Goal: Complete application form

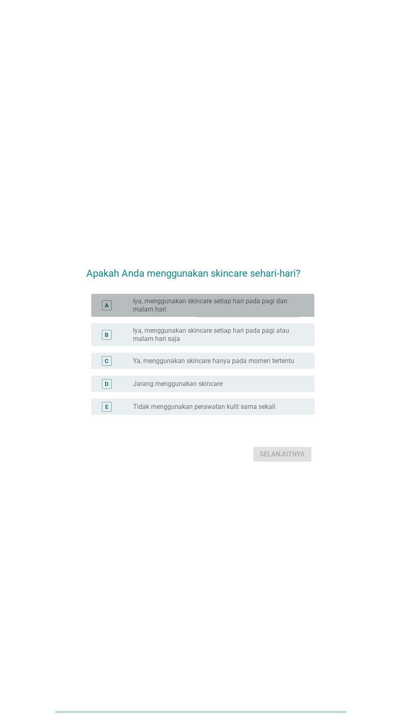
click at [270, 313] on font "Iya, menggunakan skincare setiap hari pada pagi dan malam hari" at bounding box center [210, 305] width 154 height 16
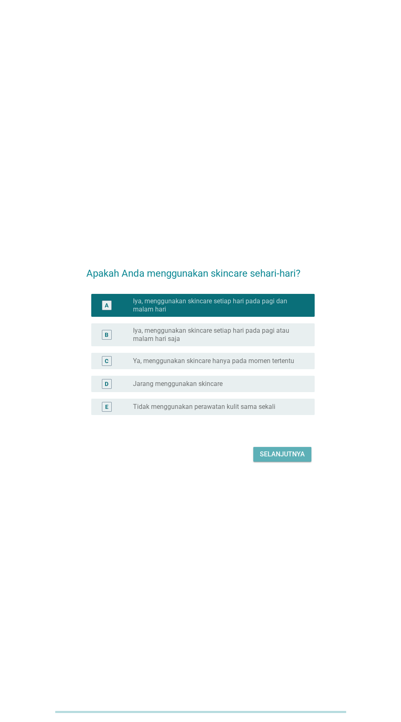
click at [281, 458] on font "Selanjutnya" at bounding box center [282, 454] width 45 height 8
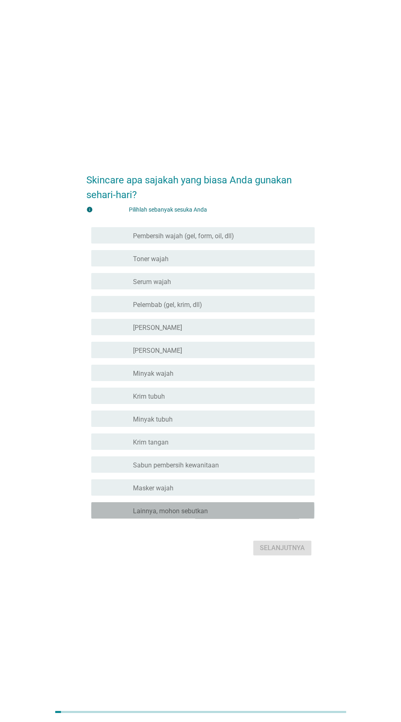
click at [227, 515] on div "garis besar kotak centang kosong Lainnya, mohon sebutkan" at bounding box center [220, 510] width 175 height 10
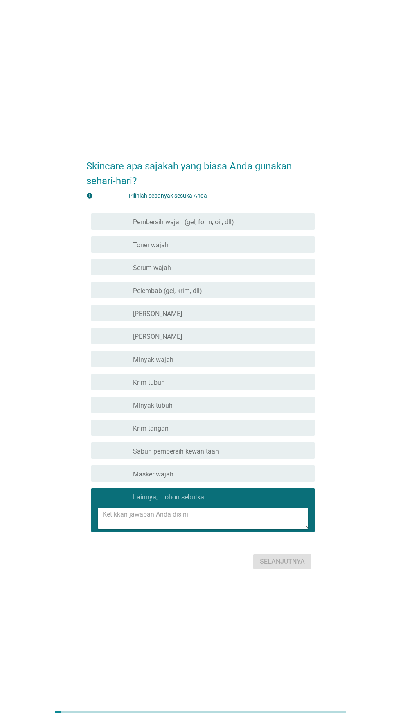
click at [220, 478] on div "garis besar kotak centang kosong Masker wajah" at bounding box center [220, 474] width 175 height 10
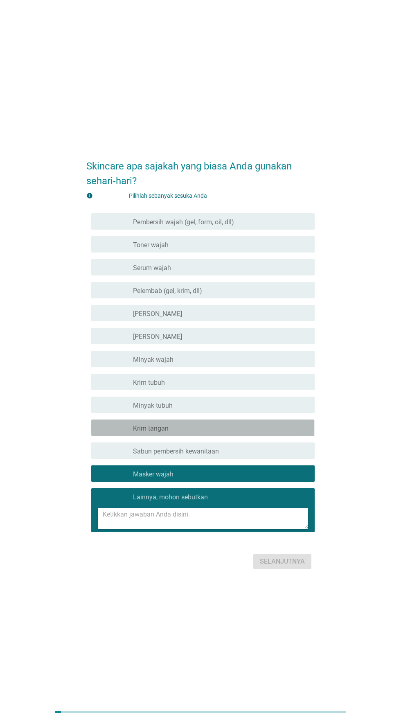
click at [227, 436] on div "memeriksa garis besar kotak centang kosong [GEOGRAPHIC_DATA] tangan" at bounding box center [202, 428] width 223 height 16
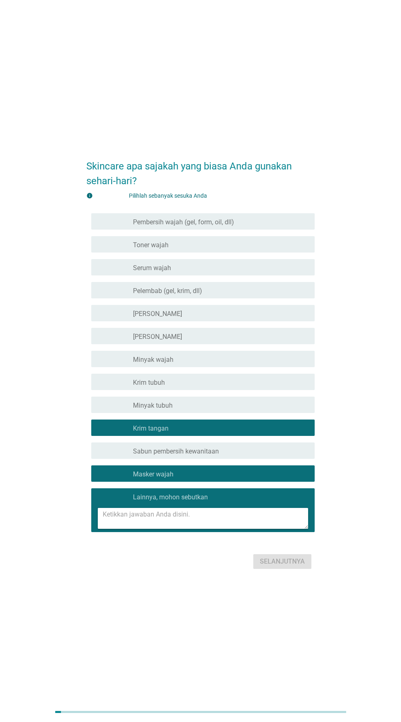
click at [228, 433] on div "garis besar kotak centang kosong [GEOGRAPHIC_DATA] tangan" at bounding box center [220, 428] width 175 height 10
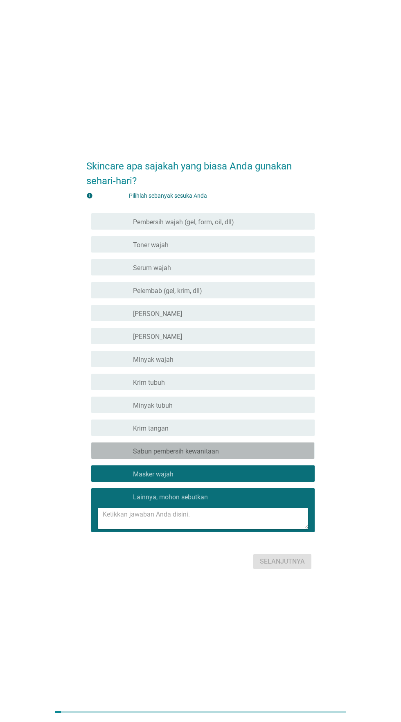
click at [215, 455] on font "Sabun pembersih kewanitaan" at bounding box center [176, 451] width 86 height 8
click at [220, 433] on div "garis besar kotak centang kosong [GEOGRAPHIC_DATA] tangan" at bounding box center [220, 428] width 175 height 10
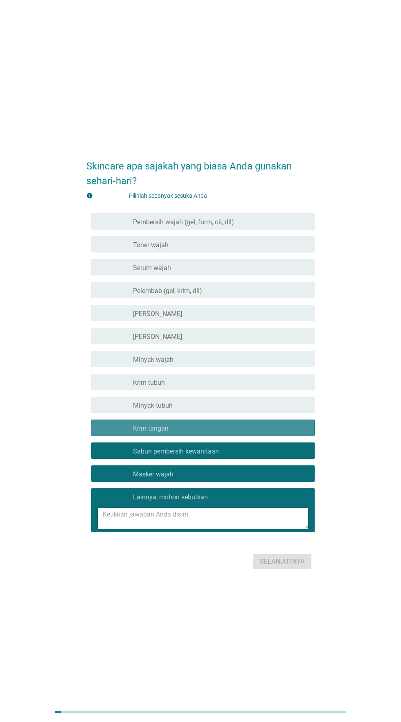
click at [221, 410] on div "garis besar kotak centang kosong Minyak tubuh" at bounding box center [220, 405] width 175 height 10
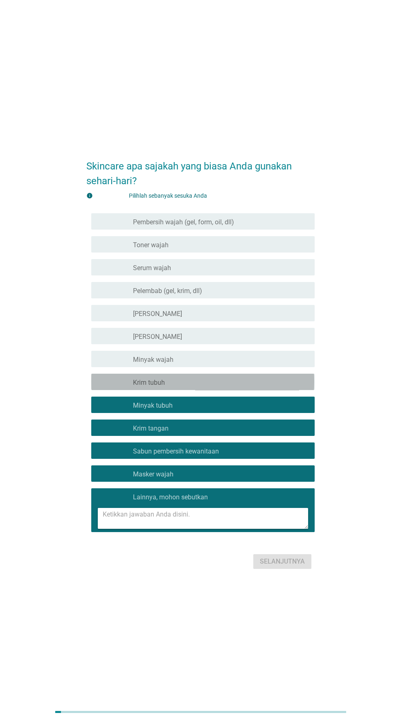
click at [219, 387] on div "garis besar kotak centang kosong [GEOGRAPHIC_DATA] tubuh" at bounding box center [220, 382] width 175 height 10
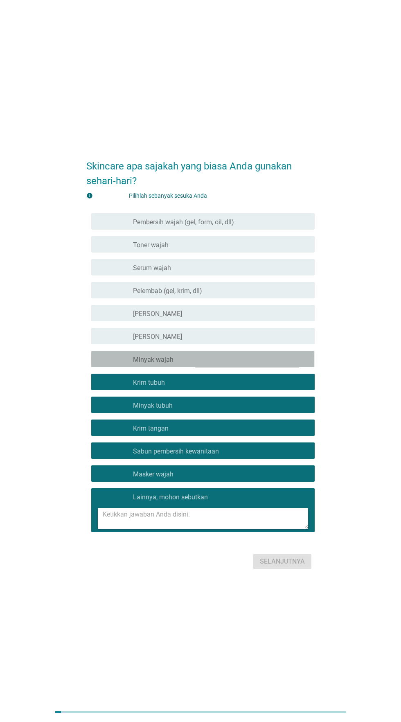
click at [213, 364] on div "garis besar kotak centang kosong Minyak wajah" at bounding box center [220, 359] width 175 height 10
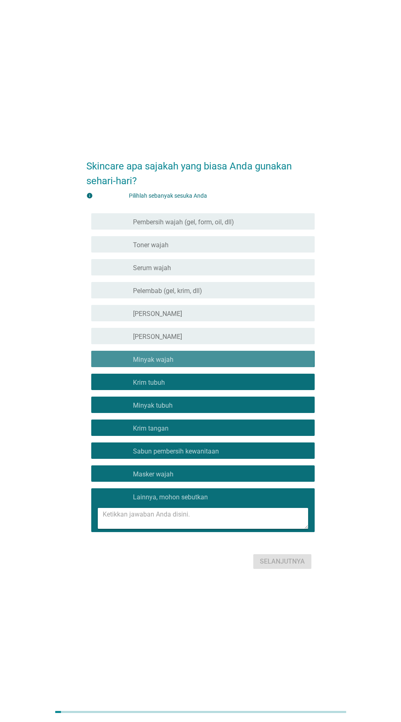
click at [216, 341] on div "garis besar kotak centang kosong Krim mata" at bounding box center [220, 336] width 175 height 10
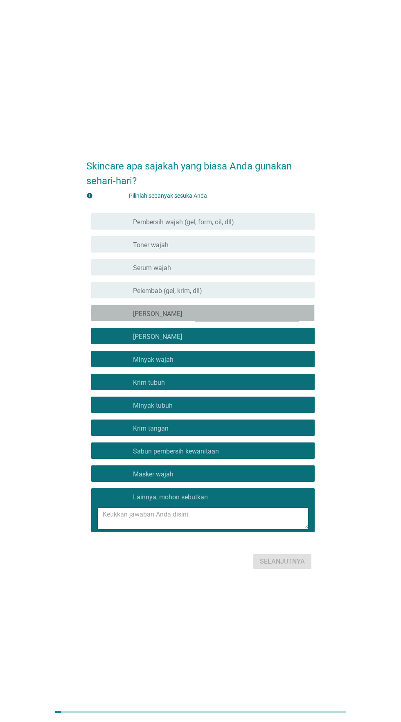
click at [219, 318] on div "garis besar kotak centang kosong [PERSON_NAME]" at bounding box center [220, 313] width 175 height 10
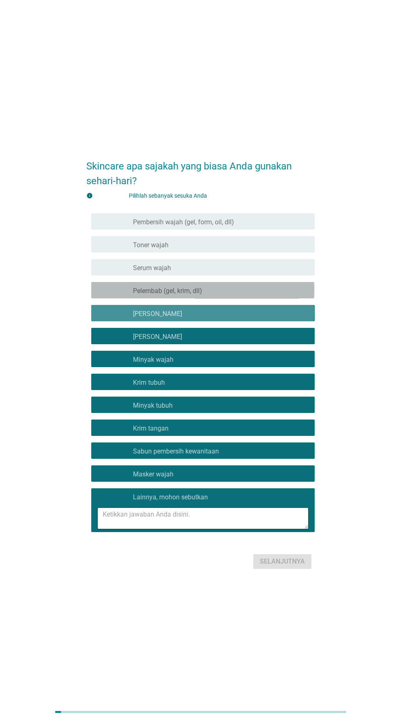
click at [230, 295] on div "garis besar kotak centang kosong Pelembab (gel, krim, dll)" at bounding box center [220, 290] width 175 height 10
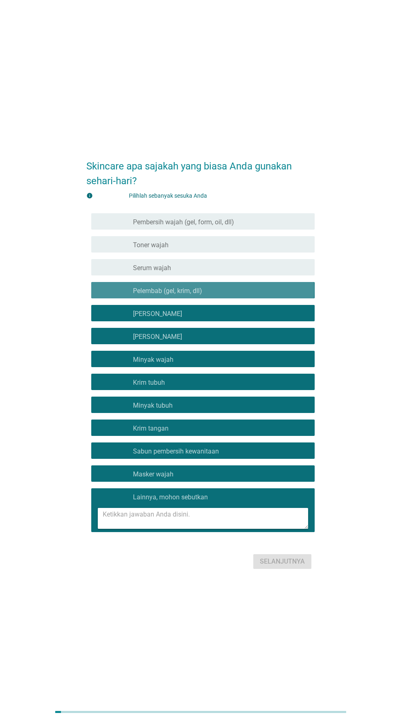
click at [228, 272] on div "garis besar kotak centang kosong Serum wajah" at bounding box center [220, 267] width 175 height 10
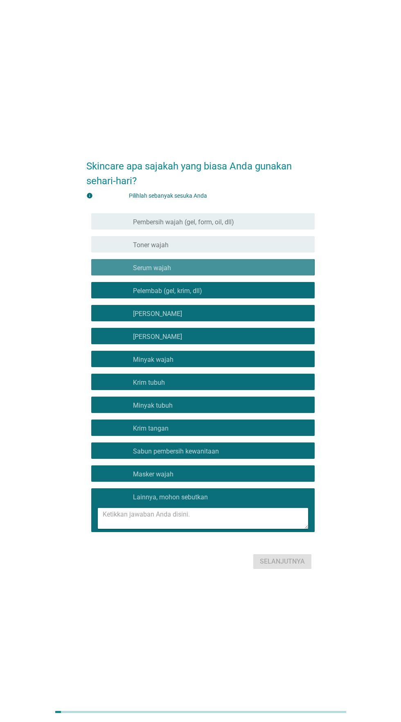
click at [229, 249] on div "garis besar kotak centang kosong Toner wajah" at bounding box center [220, 244] width 175 height 10
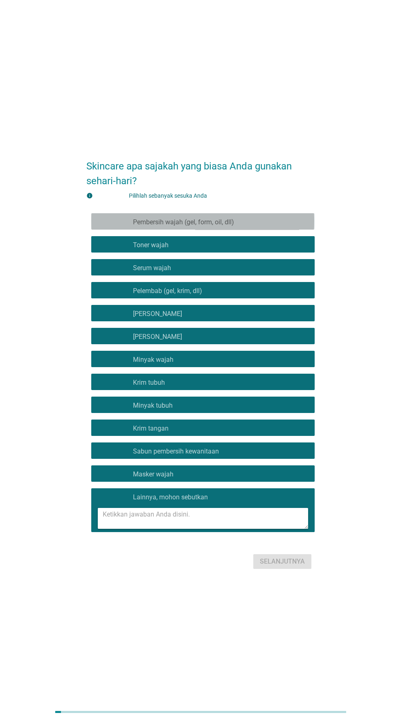
click at [230, 226] on font "Pembersih wajah (gel, form, oil, dll)" at bounding box center [183, 222] width 101 height 8
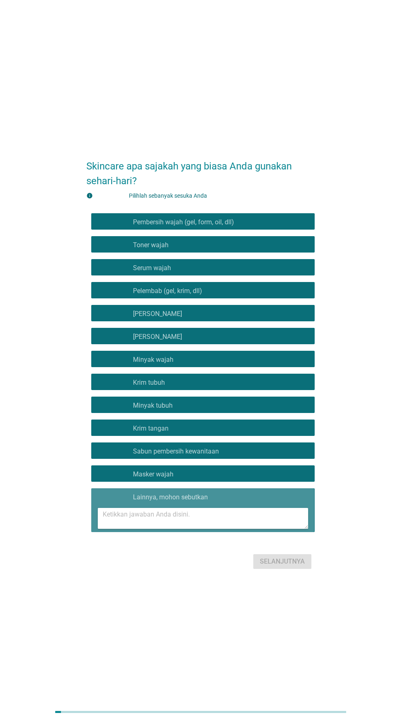
click at [229, 501] on div "garis besar kotak centang kosong Lainnya, mohon sebutkan" at bounding box center [220, 497] width 175 height 10
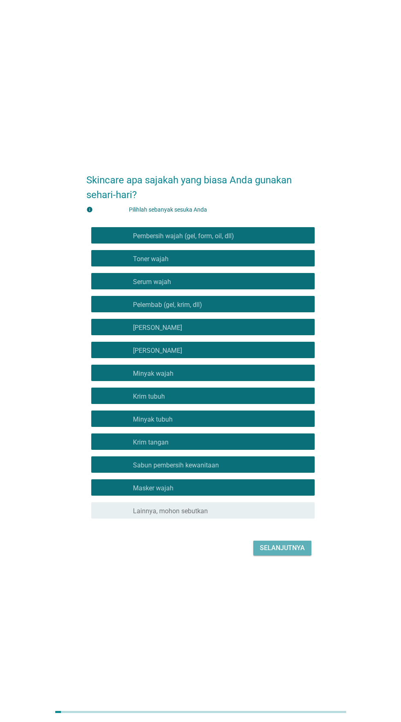
click at [275, 552] on font "Selanjutnya" at bounding box center [282, 548] width 45 height 8
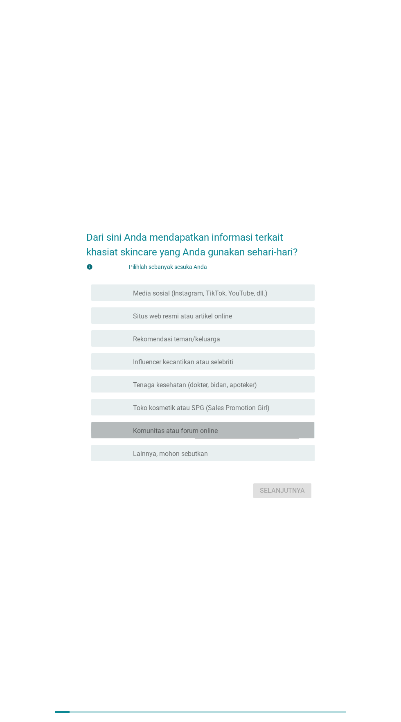
click at [215, 435] on font "Komunitas atau forum online" at bounding box center [175, 431] width 85 height 8
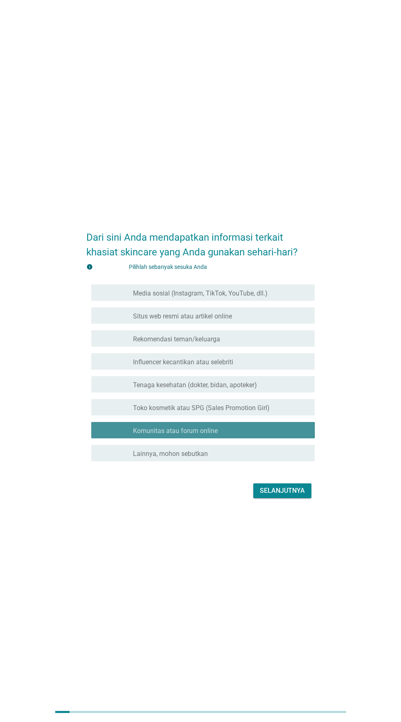
click at [223, 412] on font "Toko kosmetik atau SPG (Sales Promotion Girl)" at bounding box center [201, 408] width 137 height 8
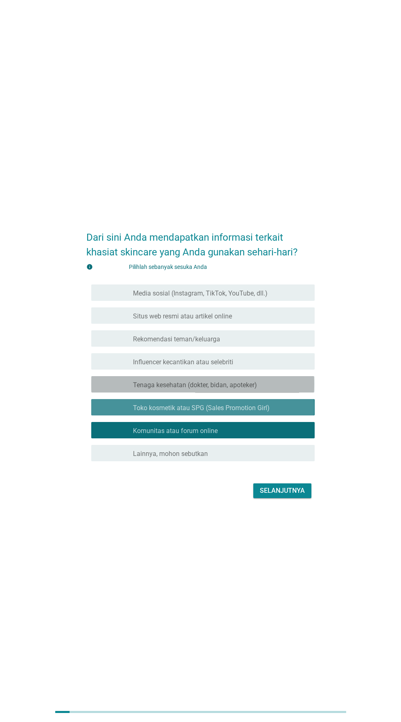
click at [225, 389] on font "Tenaga kesehatan (dokter, bidan, apoteker)" at bounding box center [195, 385] width 124 height 8
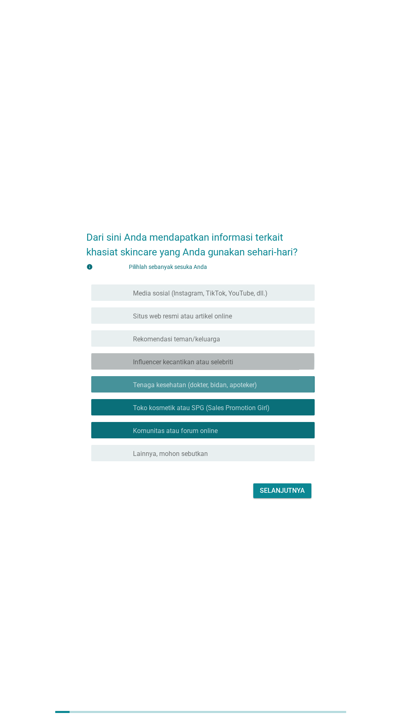
click at [223, 366] on font "Influencer kecantikan atau selebriti" at bounding box center [183, 362] width 100 height 8
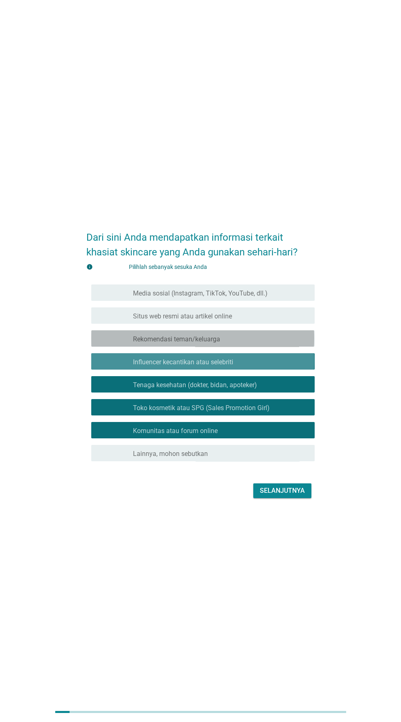
click at [216, 343] on font "Rekomendasi teman/keluarga" at bounding box center [176, 339] width 87 height 8
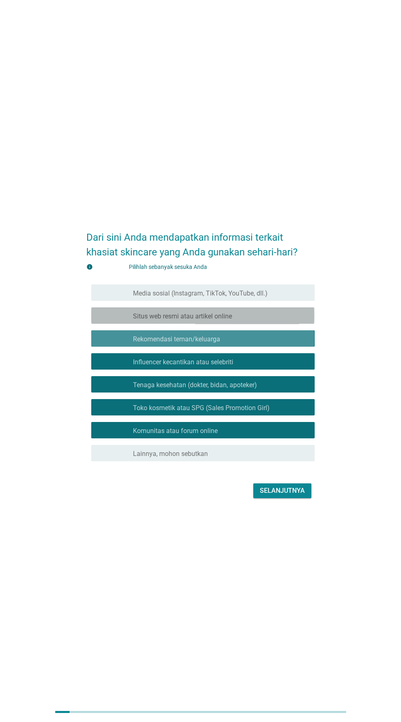
click at [223, 320] on font "Situs web resmi atau artikel online" at bounding box center [182, 316] width 99 height 8
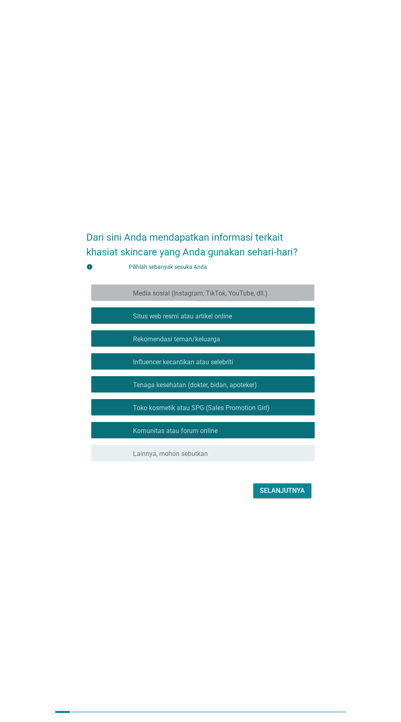
click at [231, 297] on font "Media sosial (Instagram, TikTok, YouTube, dll.)" at bounding box center [200, 293] width 135 height 8
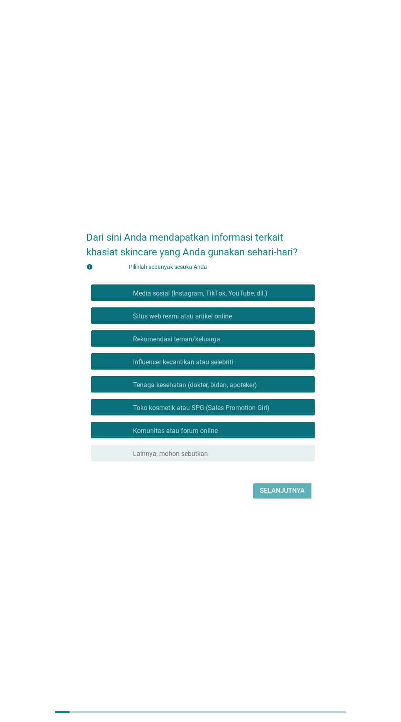
click at [281, 494] on font "Selanjutnya" at bounding box center [282, 491] width 45 height 8
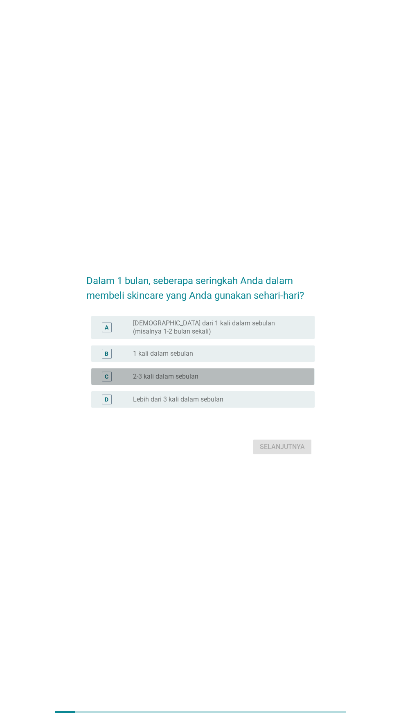
click at [241, 381] on div "tombol radio tidak dicentang 2-3 kali dalam sebulan" at bounding box center [217, 376] width 169 height 8
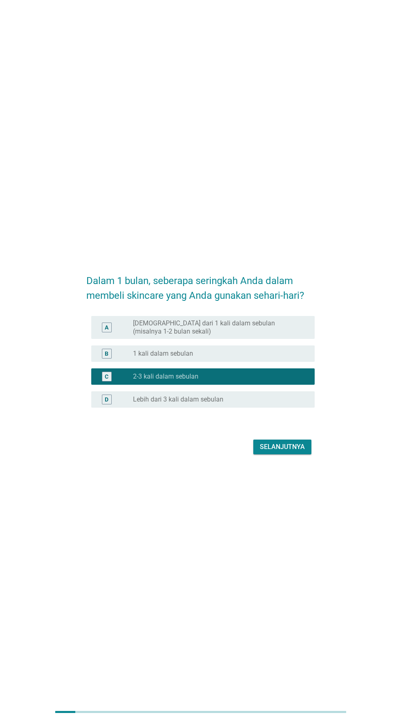
click at [254, 336] on font "[DEMOGRAPHIC_DATA] dari 1 kali dalam sebulan (misalnya 1-2 bulan sekali)" at bounding box center [217, 327] width 169 height 16
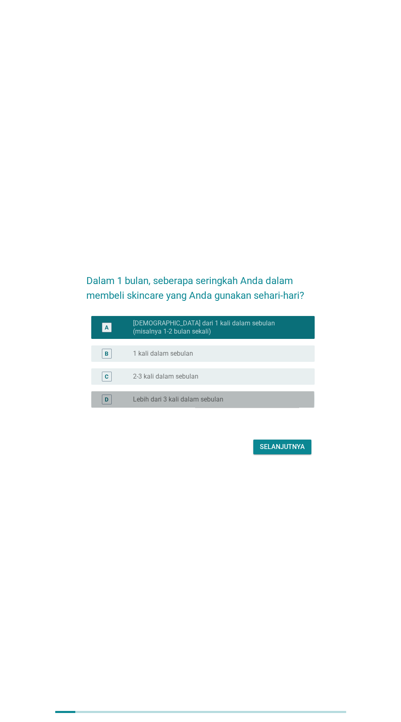
click at [245, 404] on div "tombol radio tidak dicentang Lebih dari 3 kali dalam sebulan" at bounding box center [217, 399] width 169 height 8
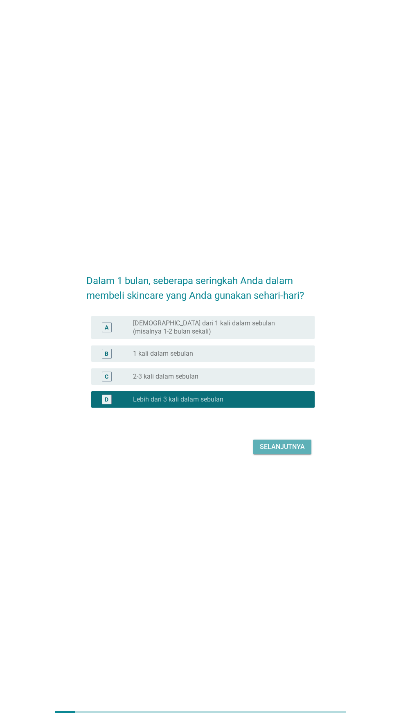
click at [276, 452] on font "Selanjutnya" at bounding box center [282, 447] width 45 height 10
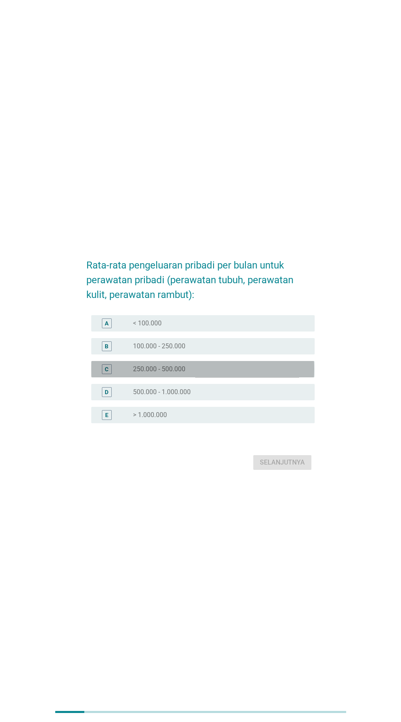
click at [226, 373] on div "tombol radio tidak dicentang 250.000 - 500.000" at bounding box center [217, 369] width 169 height 8
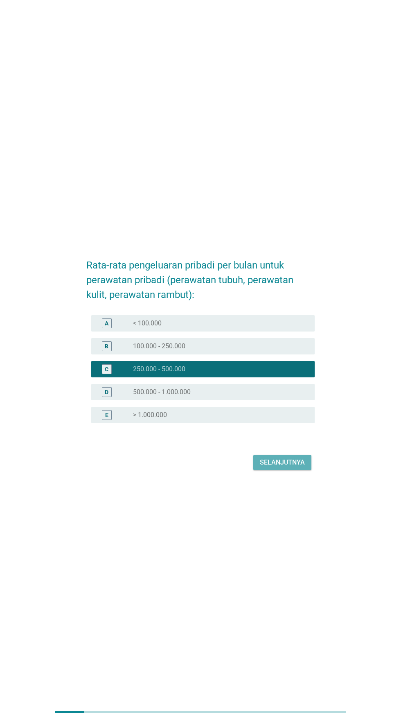
click at [267, 466] on font "Selanjutnya" at bounding box center [282, 462] width 45 height 8
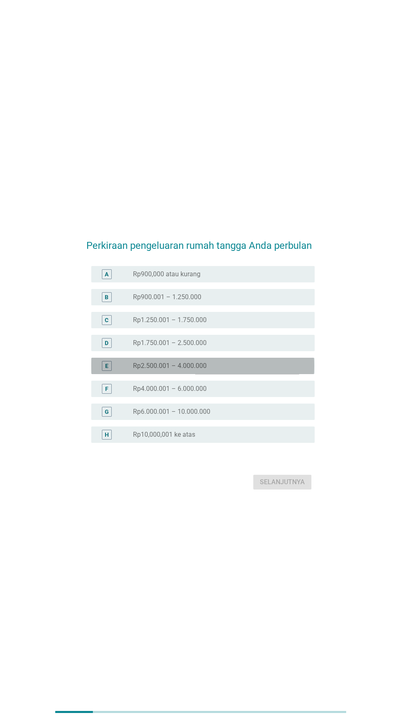
click at [241, 370] on div "tombol radio tidak dicentang Rp2.500.001 – 4.000.000" at bounding box center [217, 366] width 169 height 8
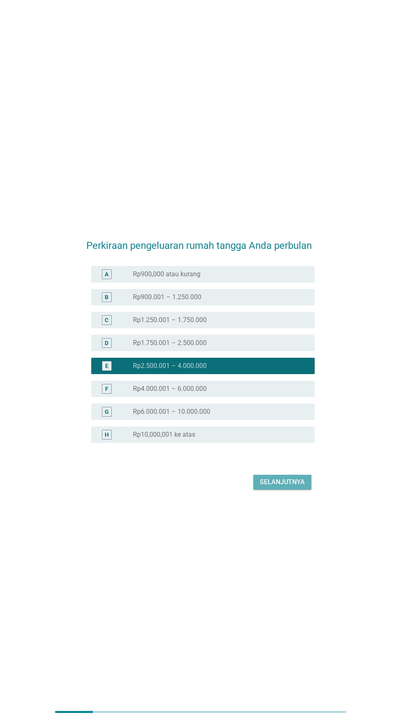
click at [280, 486] on font "Selanjutnya" at bounding box center [282, 482] width 45 height 8
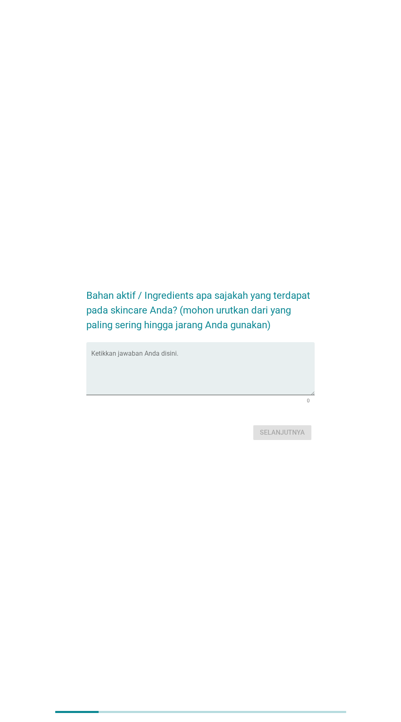
click at [231, 392] on textarea "Ketikkan jawaban Anda disini." at bounding box center [202, 373] width 223 height 43
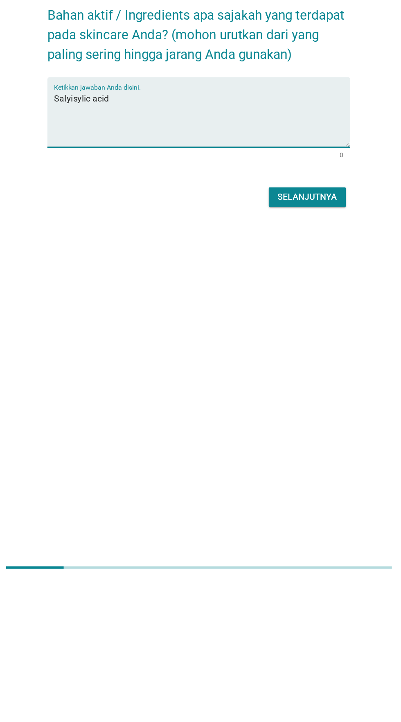
click at [115, 390] on textarea "Salyisylic acid" at bounding box center [202, 373] width 223 height 43
click at [111, 390] on textarea "Salisylic acid" at bounding box center [202, 373] width 223 height 43
click at [108, 386] on textarea "Salisylic acid" at bounding box center [202, 373] width 223 height 43
click at [110, 387] on textarea "Salisilic acid" at bounding box center [202, 373] width 223 height 43
click at [235, 389] on textarea "Salisylic acid" at bounding box center [202, 373] width 223 height 43
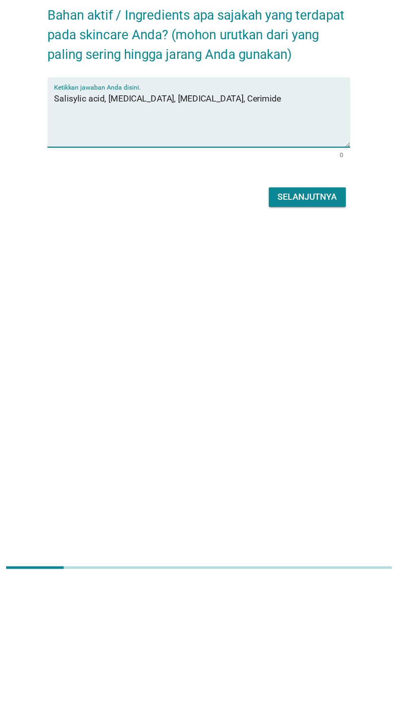
click at [206, 390] on textarea "Salisylic acid, [MEDICAL_DATA], [MEDICAL_DATA], Cerimide" at bounding box center [202, 373] width 223 height 43
type textarea "Salisylic acid, [MEDICAL_DATA], [MEDICAL_DATA], Ceramide"
click at [291, 438] on font "Selanjutnya" at bounding box center [282, 433] width 45 height 10
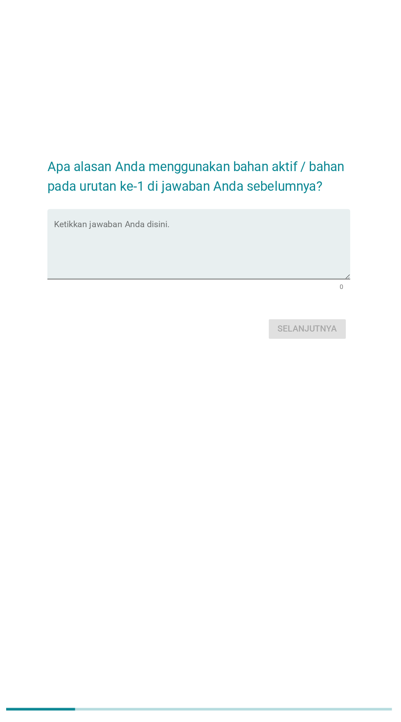
scroll to position [7, 0]
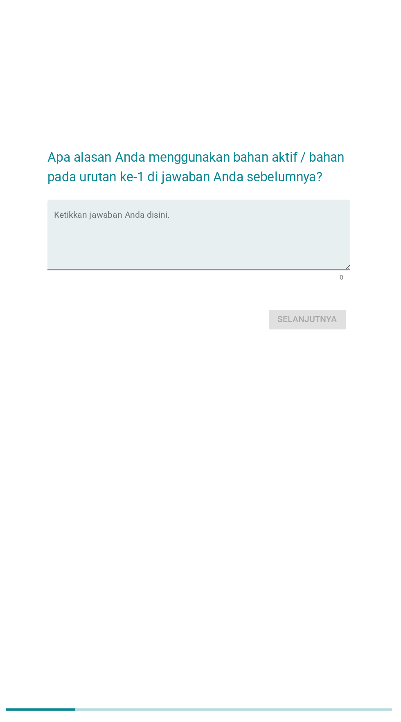
click at [262, 374] on textarea "Ketikkan jawaban Anda disini." at bounding box center [202, 358] width 223 height 43
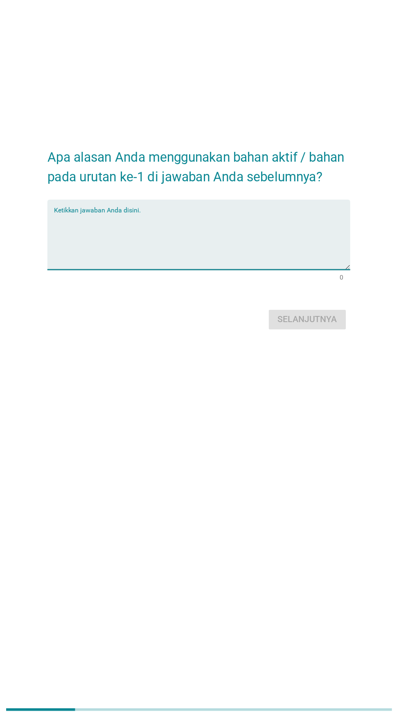
type textarea "K"
type textarea "Berjerawat"
click at [291, 422] on font "Selanjutnya" at bounding box center [282, 418] width 45 height 8
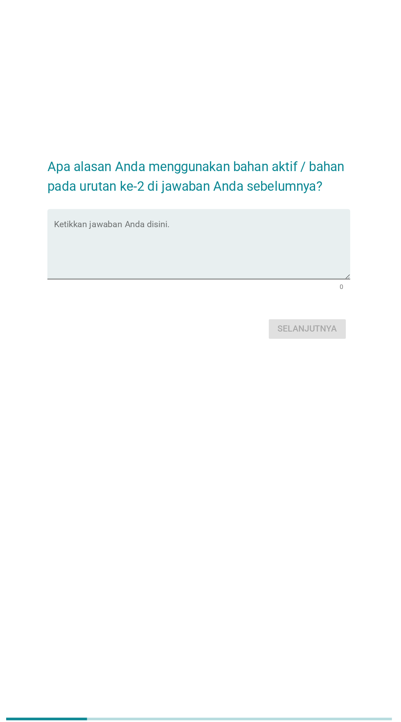
click at [268, 375] on textarea "Ketikkan jawaban Anda disini." at bounding box center [202, 358] width 223 height 43
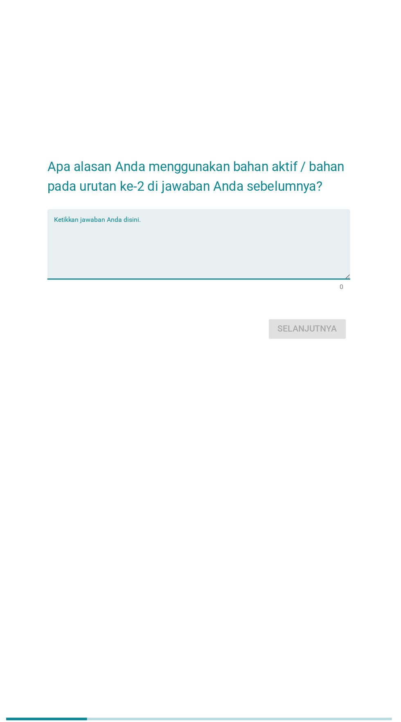
type textarea "K"
type textarea "Memutihkan"
click at [288, 422] on font "Selanjutnya" at bounding box center [282, 418] width 45 height 8
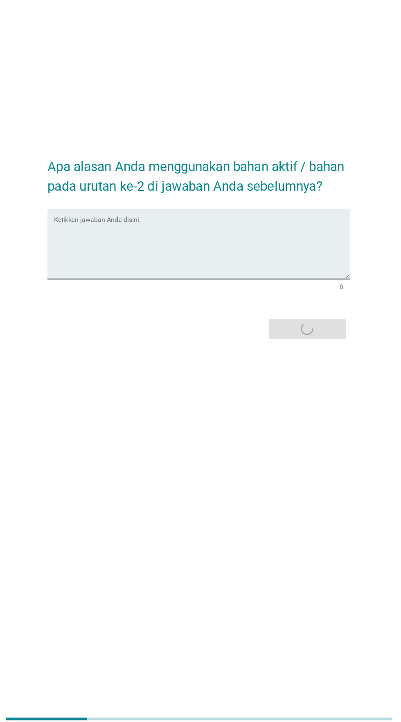
scroll to position [0, 0]
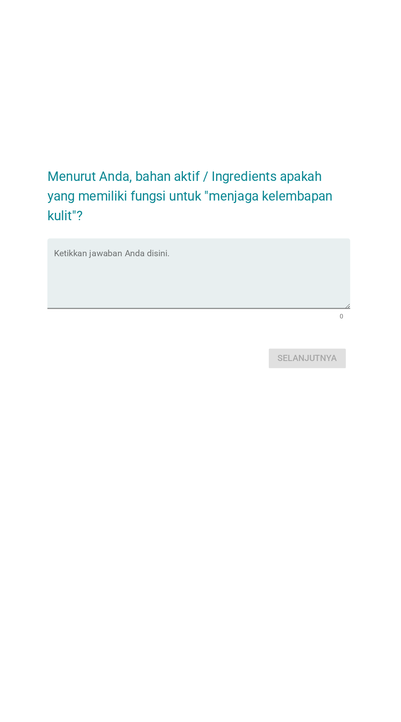
click at [246, 388] on textarea "Ketikkan jawaban Anda disini." at bounding box center [202, 373] width 223 height 43
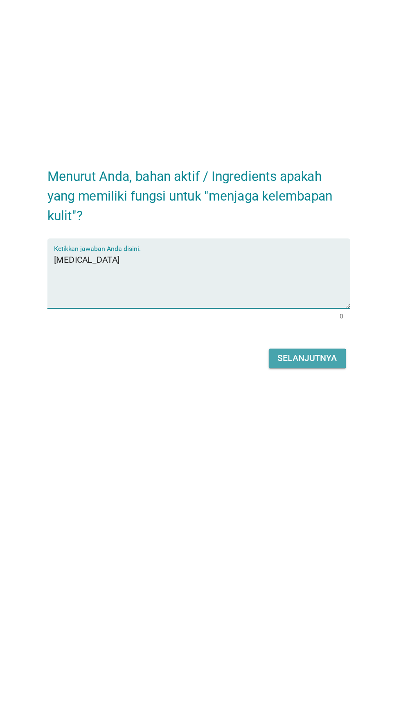
type textarea "[MEDICAL_DATA]"
click at [297, 436] on font "Selanjutnya" at bounding box center [282, 433] width 45 height 8
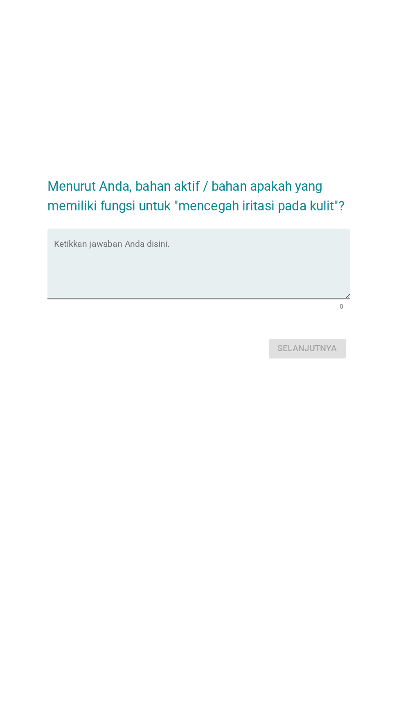
scroll to position [7, 0]
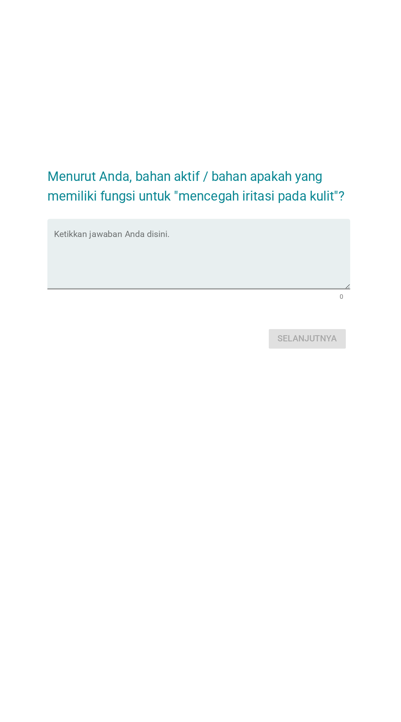
click at [284, 377] on textarea "Ketikkan jawaban Anda disini." at bounding box center [202, 358] width 223 height 43
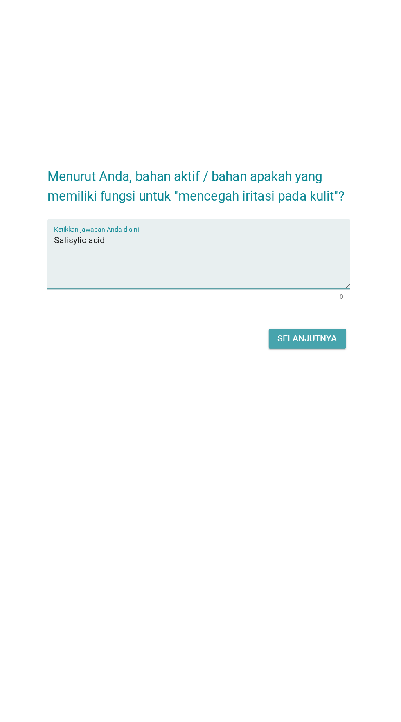
type textarea "Salisylic acid"
click at [287, 422] on font "Selanjutnya" at bounding box center [282, 418] width 45 height 8
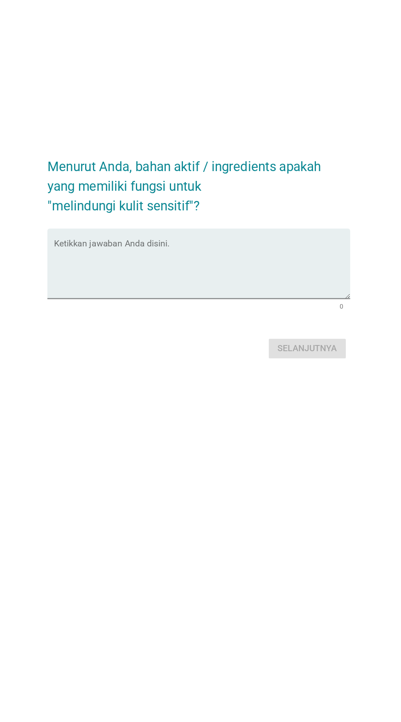
scroll to position [0, 0]
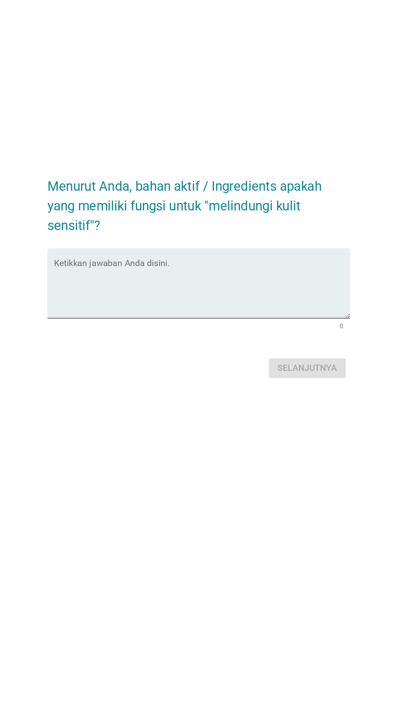
click at [226, 393] on textarea "Ketikkan jawaban Anda disini." at bounding box center [202, 373] width 223 height 43
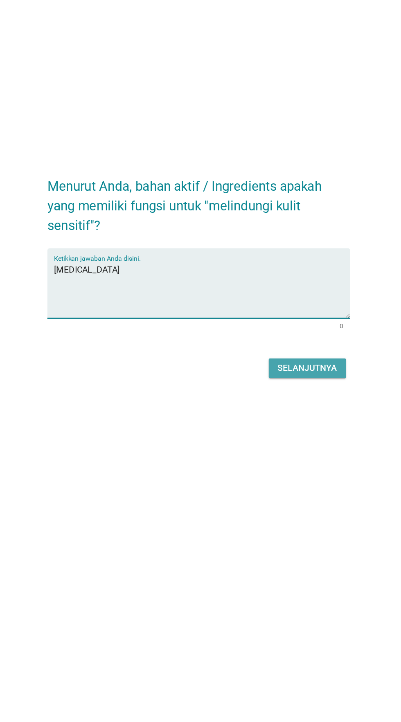
type textarea "[MEDICAL_DATA]"
click at [288, 436] on font "Selanjutnya" at bounding box center [282, 433] width 45 height 8
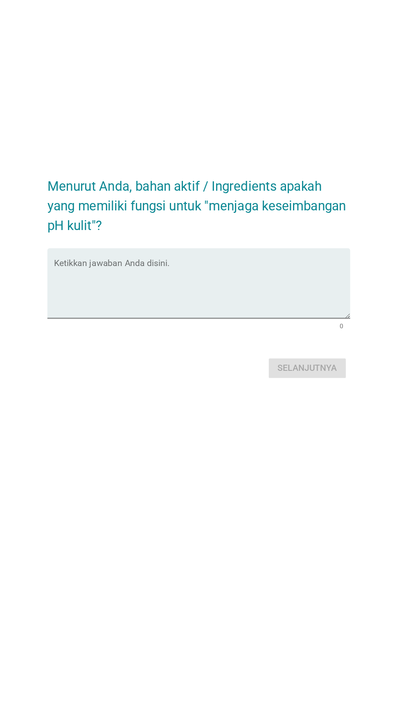
click at [266, 388] on textarea "Ketikkan jawaban Anda disini." at bounding box center [202, 373] width 223 height 43
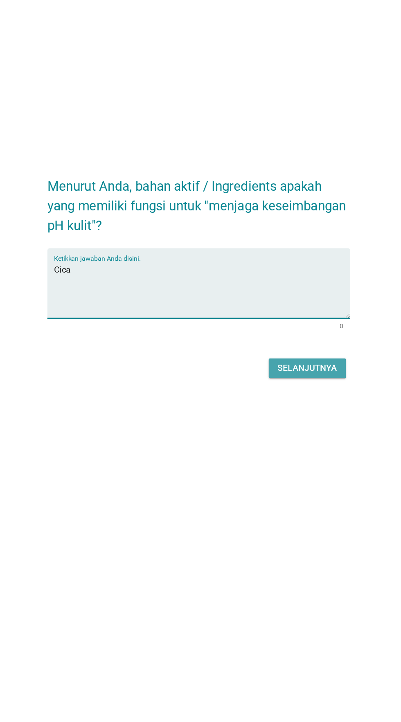
type textarea "Cica"
click at [289, 438] on font "Selanjutnya" at bounding box center [282, 433] width 45 height 10
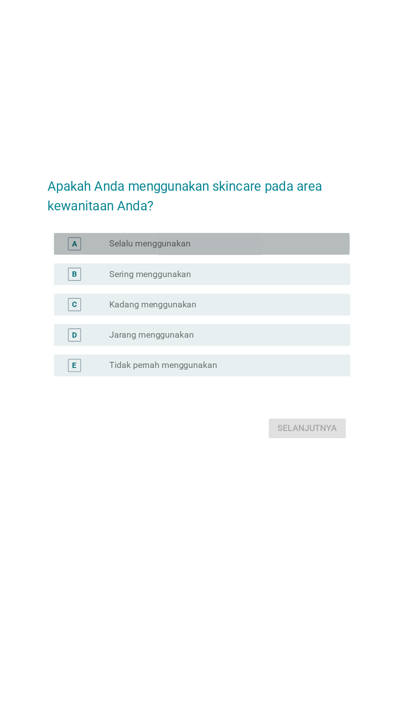
click at [266, 320] on div "tombol radio tidak dicentang Selalu menggunakan" at bounding box center [217, 316] width 169 height 8
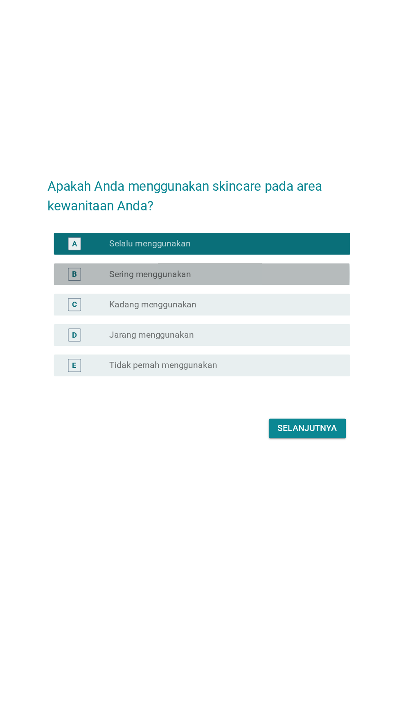
click at [281, 343] on div "tombol radio tidak dicentang Sering menggunakan" at bounding box center [217, 339] width 169 height 8
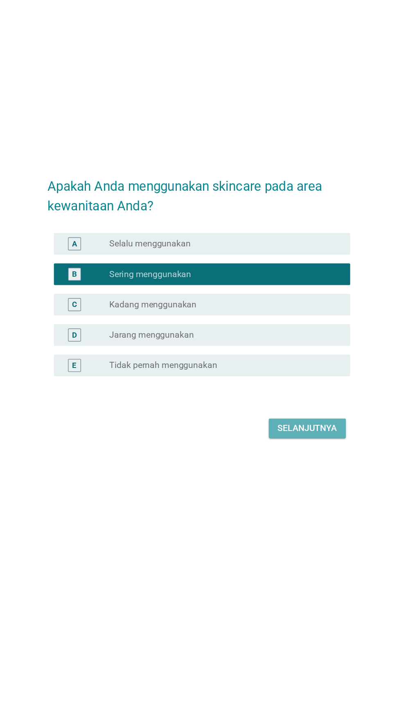
click at [284, 462] on button "Selanjutnya" at bounding box center [282, 455] width 58 height 15
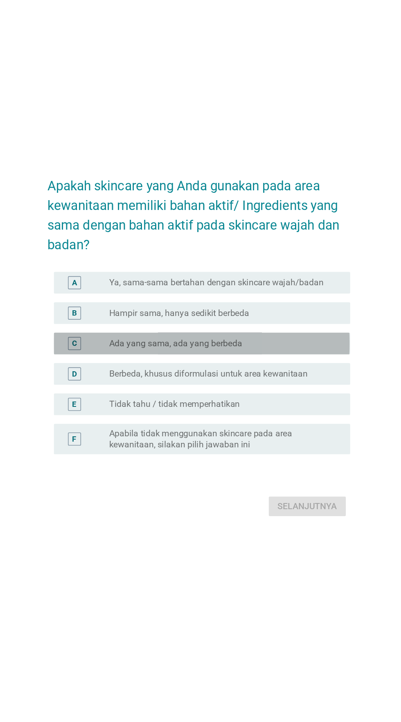
click at [284, 366] on div "tombol radio tidak dicentang Ada yang sama, ada yang berbeda" at bounding box center [217, 362] width 169 height 8
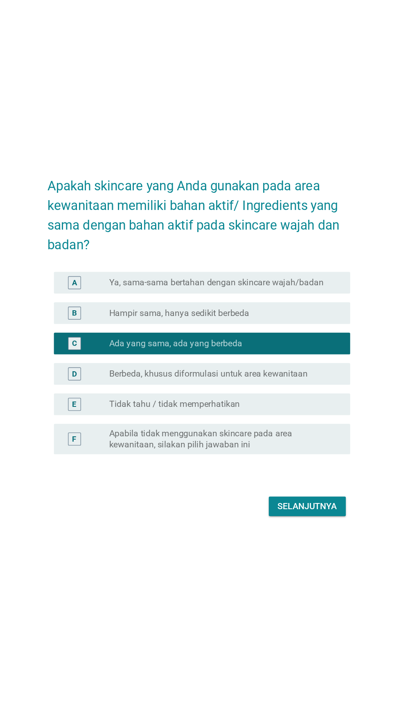
click at [278, 388] on font "Berbeda, khusus diformulasi untuk area kewanitaan" at bounding box center [208, 385] width 150 height 8
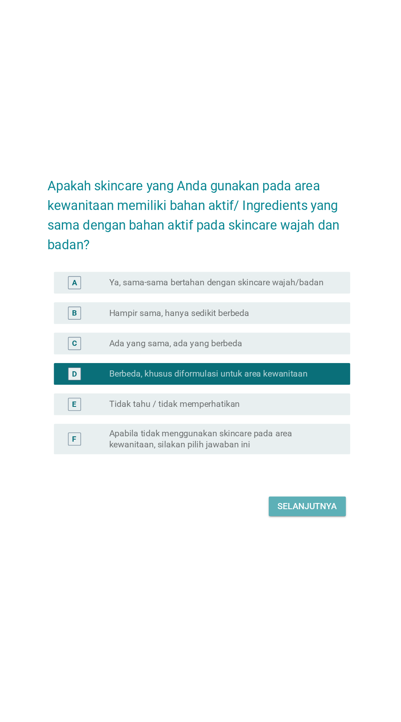
click at [276, 488] on font "Selanjutnya" at bounding box center [282, 484] width 45 height 8
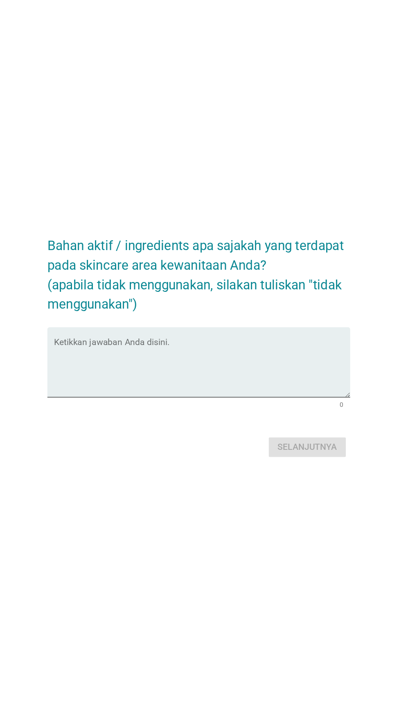
scroll to position [45, 0]
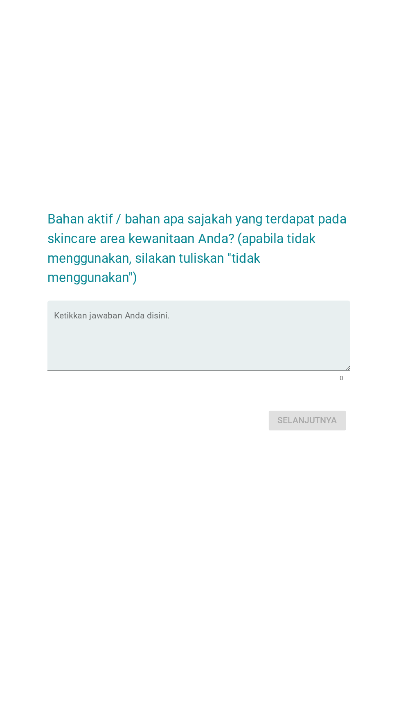
click at [278, 352] on textarea "Ketikkan jawaban Anda disini." at bounding box center [202, 360] width 223 height 43
type textarea "K"
type textarea "J"
type textarea "K"
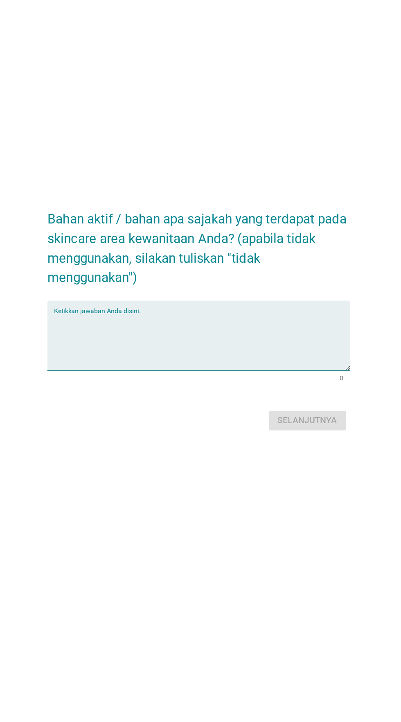
type textarea "J"
type textarea "K"
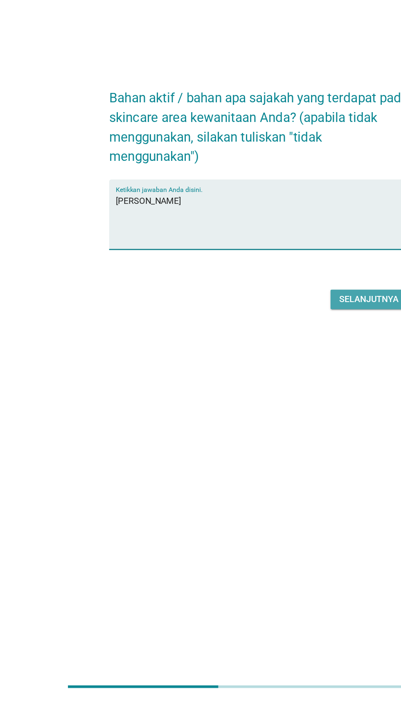
type textarea "[PERSON_NAME]"
click at [290, 423] on font "Selanjutnya" at bounding box center [282, 420] width 45 height 8
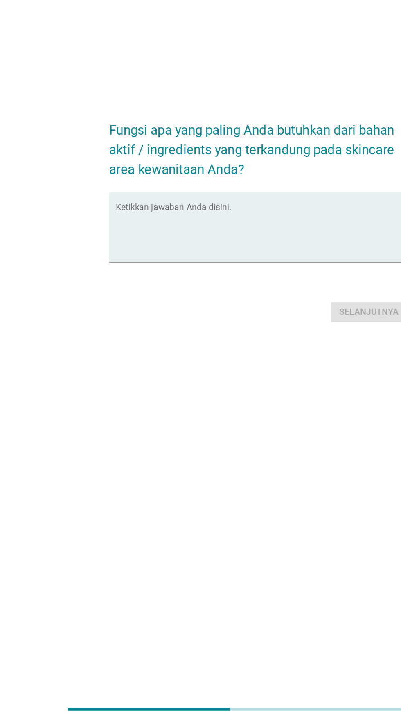
scroll to position [7, 0]
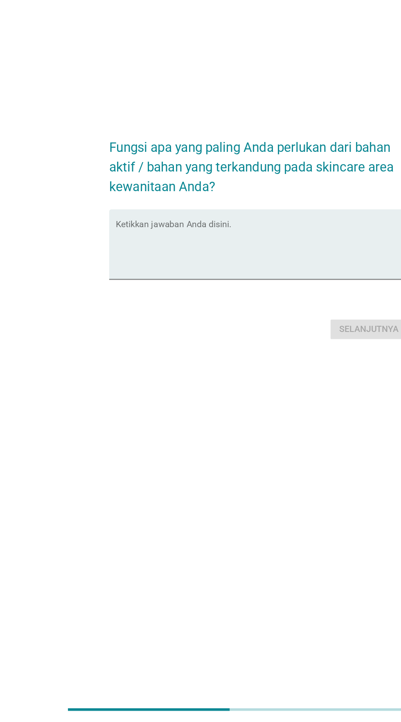
click at [206, 380] on textarea "Ketikkan jawaban Anda disini." at bounding box center [202, 366] width 223 height 43
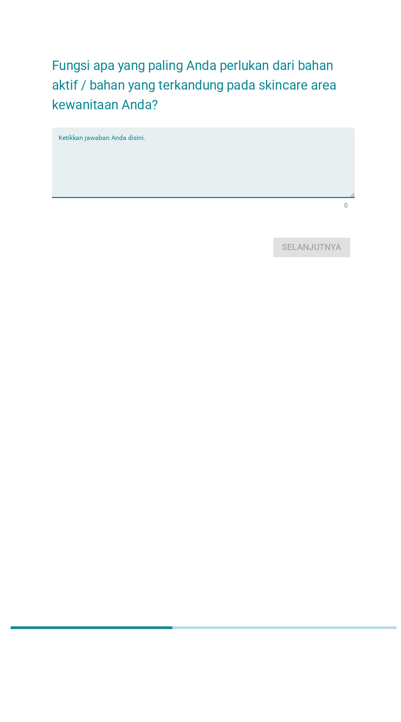
click at [257, 385] on textarea "Ketikkan jawaban Anda disini." at bounding box center [202, 366] width 223 height 43
type textarea "K"
type textarea "Melindungi dari bakteri"
click at [289, 433] on button "Selanjutnya" at bounding box center [282, 425] width 58 height 15
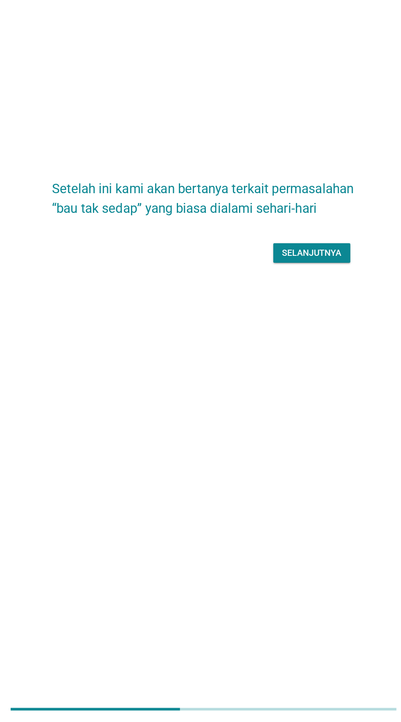
scroll to position [44, 0]
click at [284, 372] on font "Selanjutnya" at bounding box center [282, 368] width 45 height 8
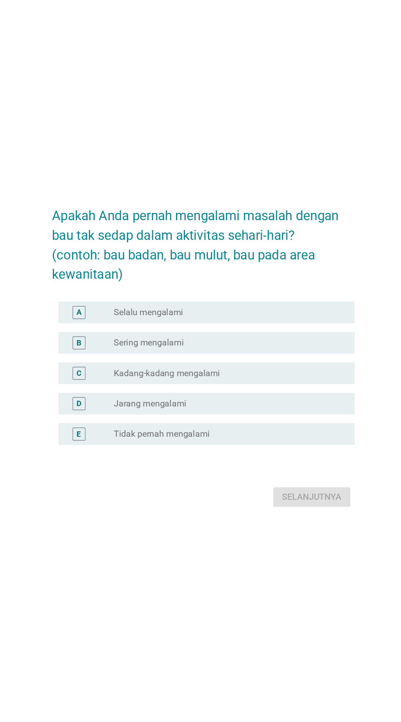
scroll to position [7, 0]
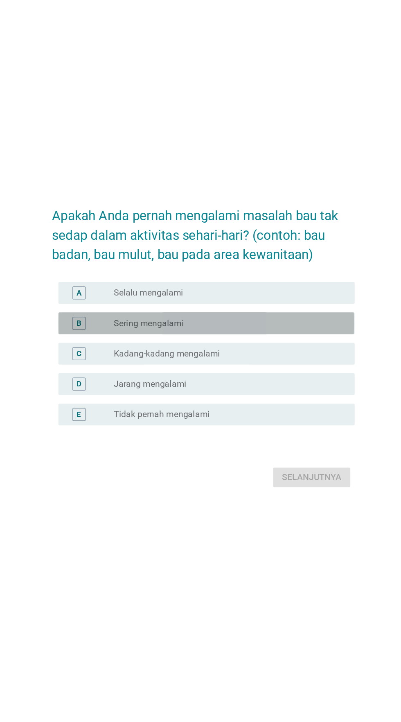
click at [251, 347] on div "B tombol radio tidak dicentang Sering mengalami" at bounding box center [202, 339] width 223 height 16
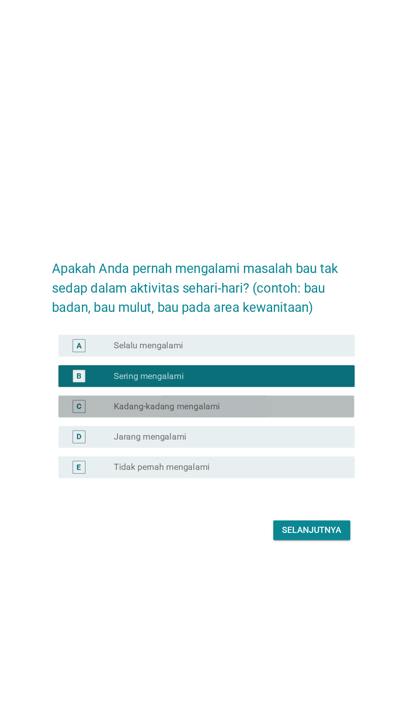
scroll to position [0, 0]
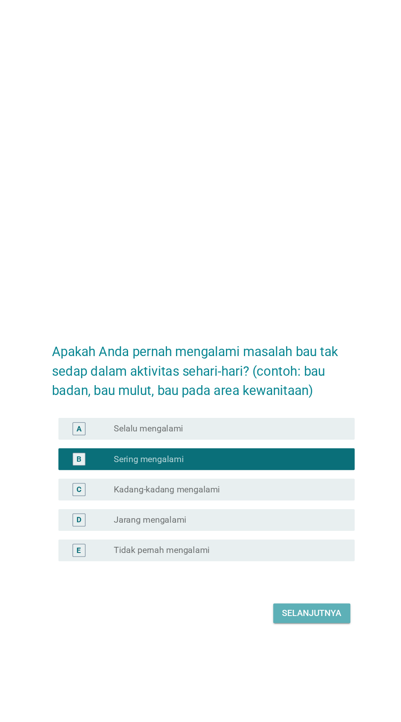
click at [277, 466] on font "Selanjutnya" at bounding box center [282, 462] width 45 height 8
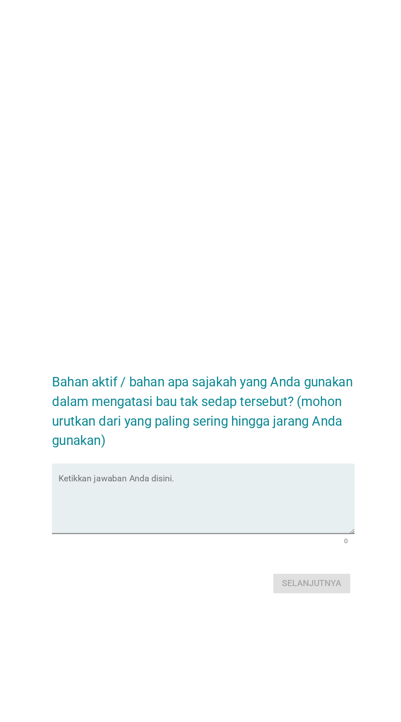
click at [218, 395] on textarea "Ketikkan jawaban Anda disini." at bounding box center [202, 380] width 223 height 43
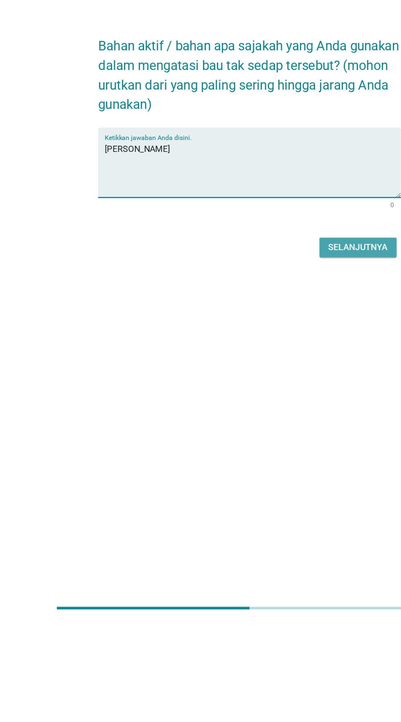
type textarea "[PERSON_NAME]"
click at [280, 444] on font "Selanjutnya" at bounding box center [282, 440] width 45 height 8
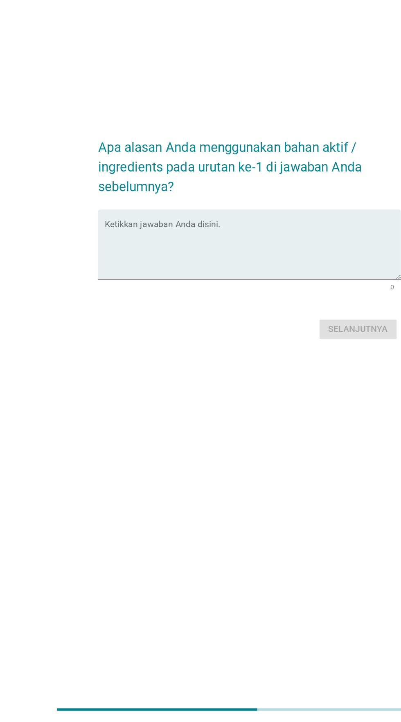
scroll to position [15, 0]
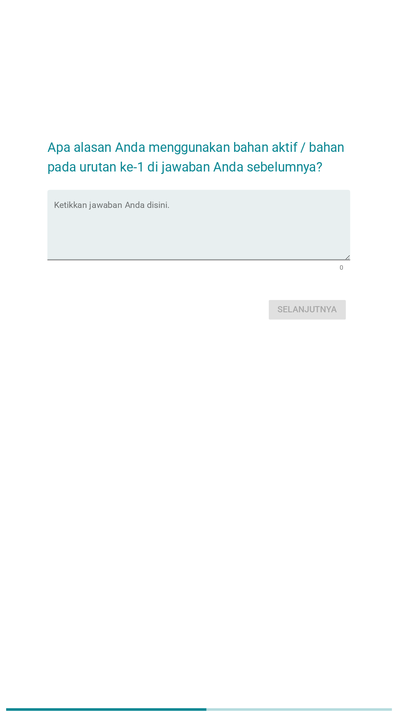
click at [263, 367] on textarea "Ketikkan jawaban Anda disini." at bounding box center [202, 351] width 223 height 43
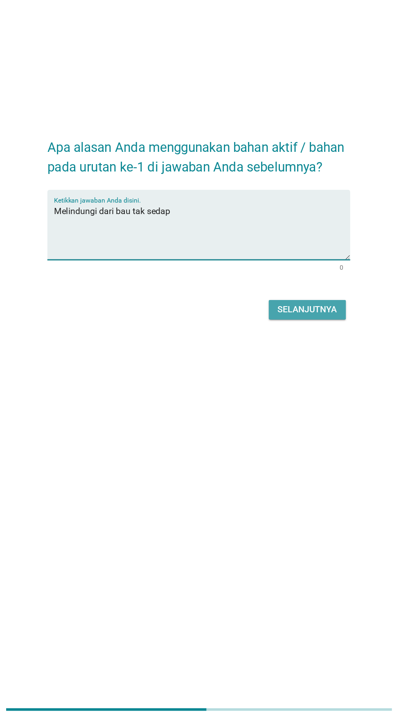
type textarea "Melindungi dari bau tak sedap"
click at [288, 418] on button "Selanjutnya" at bounding box center [282, 410] width 58 height 15
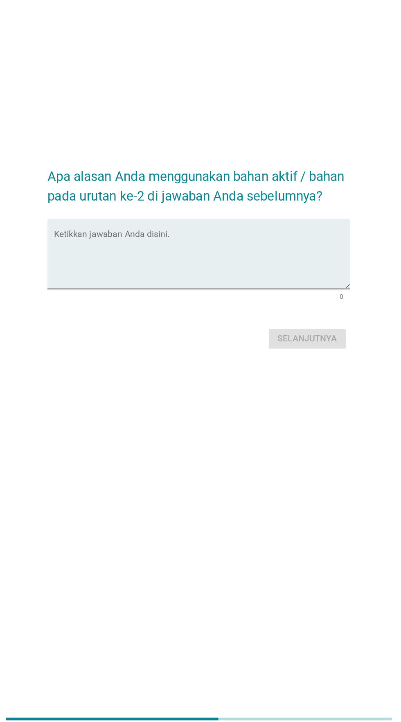
scroll to position [7, 0]
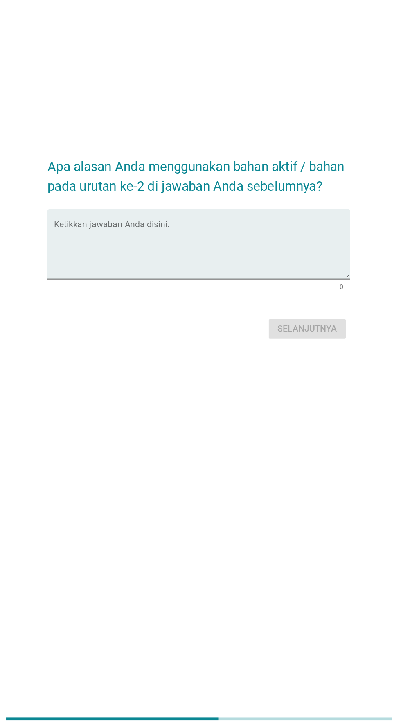
click at [277, 374] on textarea "Ketikkan jawaban Anda disini." at bounding box center [202, 358] width 223 height 43
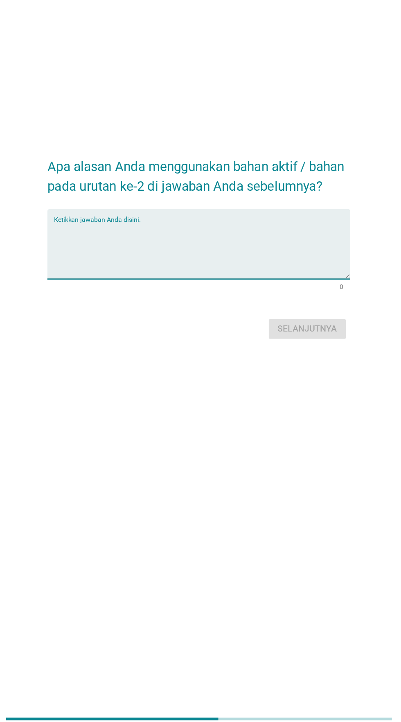
type textarea "K"
type textarea "Membersihkan"
click at [294, 425] on button "Selanjutnya" at bounding box center [282, 417] width 58 height 15
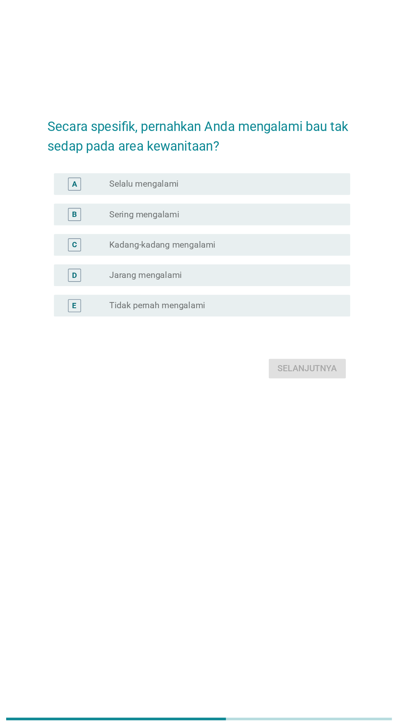
scroll to position [0, 0]
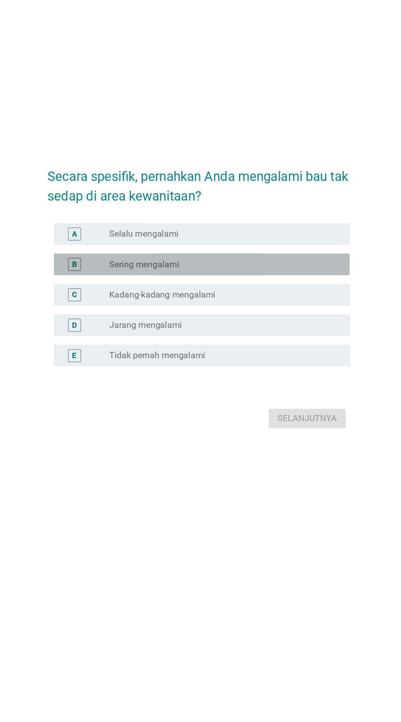
click at [247, 343] on div "tombol radio tidak dicentang Sering mengalami" at bounding box center [217, 339] width 169 height 8
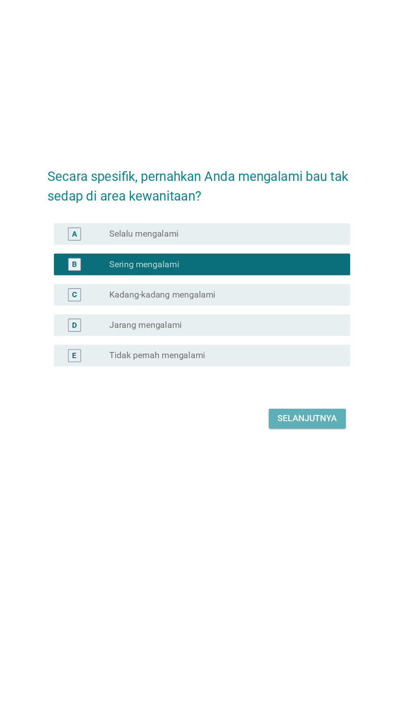
click at [284, 459] on font "Selanjutnya" at bounding box center [282, 455] width 45 height 8
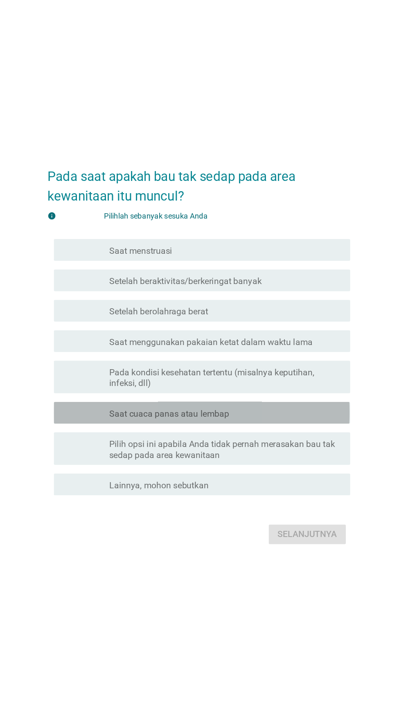
click at [248, 412] on div "garis besar kotak centang kosong Saat cuaca panas atau lembap" at bounding box center [220, 407] width 175 height 10
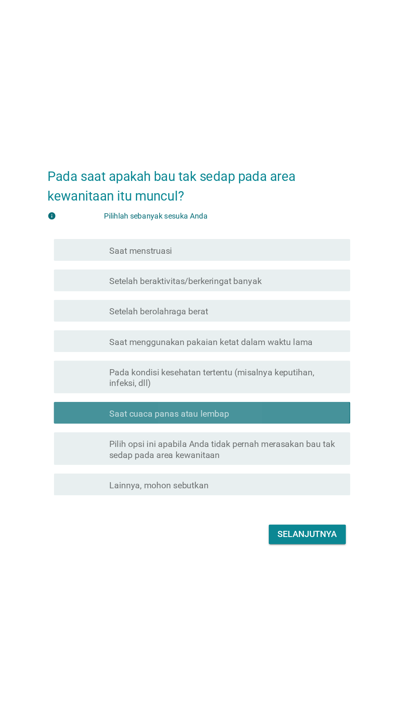
click at [253, 389] on font "Pada kondisi kesehatan tertentu (misalnya keputihan, infeksi, dll)" at bounding box center [210, 381] width 155 height 16
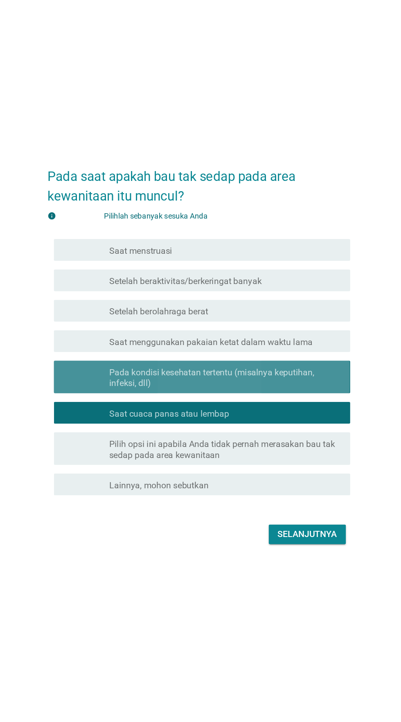
click at [254, 358] on font "Saat menggunakan pakaian ketat dalam waktu lama" at bounding box center [209, 354] width 153 height 8
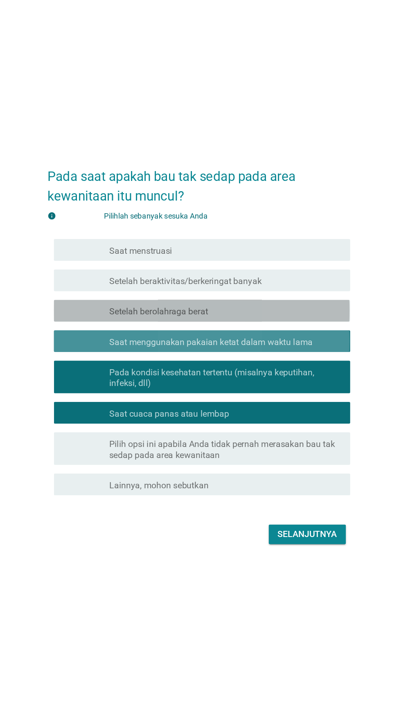
click at [253, 335] on div "garis besar kotak centang kosong Setelah berolahraga berat" at bounding box center [220, 330] width 175 height 10
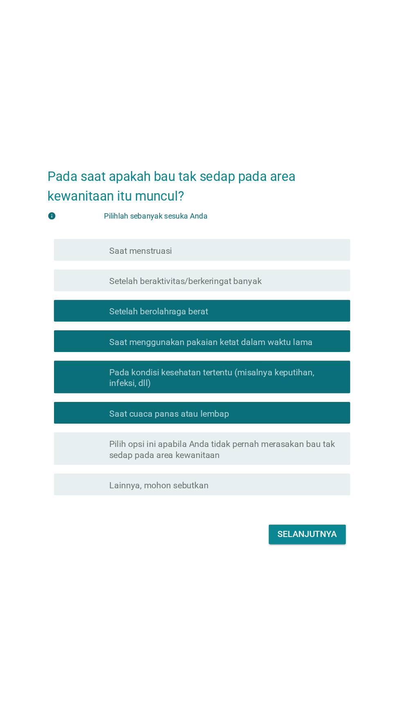
click at [262, 312] on div "garis besar kotak centang kosong Setelah beraktivitas/berkeringat banyak" at bounding box center [220, 307] width 175 height 10
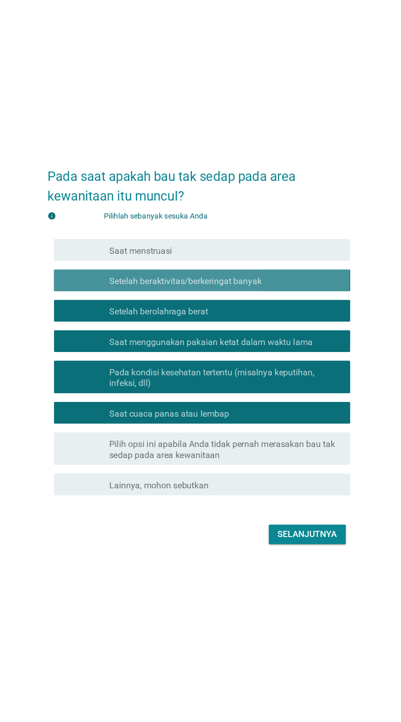
click at [255, 289] on div "garis besar kotak centang kosong Saat menstruasi" at bounding box center [220, 285] width 175 height 10
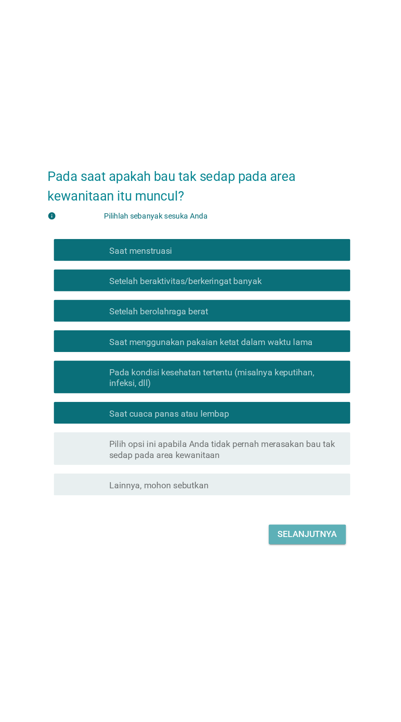
click at [266, 506] on button "Selanjutnya" at bounding box center [282, 499] width 58 height 15
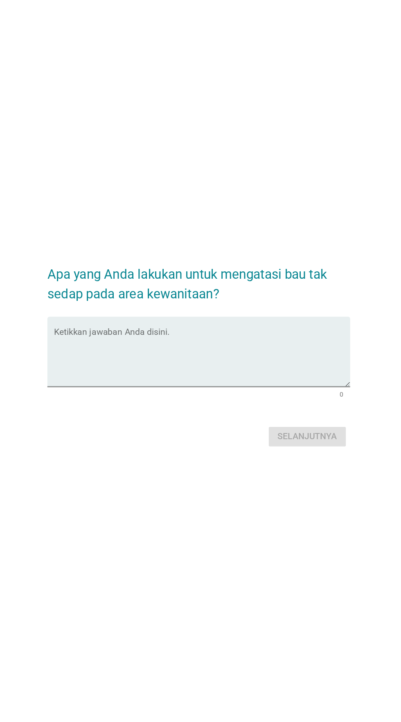
scroll to position [74, 0]
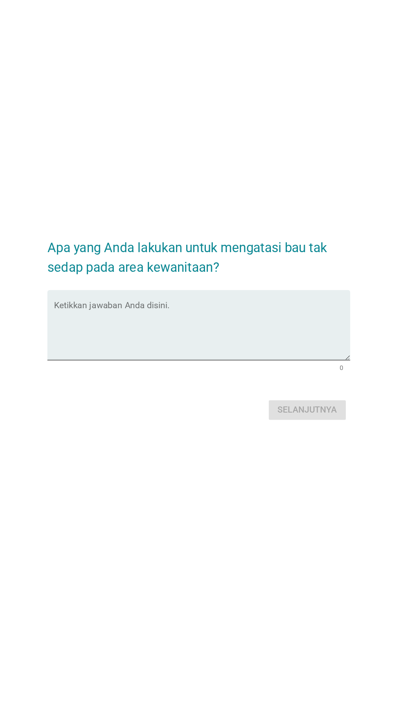
click at [268, 325] on textarea "Ketikkan jawaban Anda disini." at bounding box center [202, 346] width 223 height 43
type textarea "K"
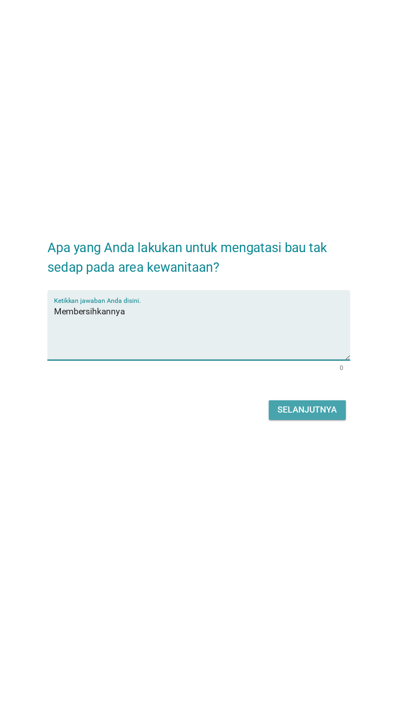
type textarea "Membersihkannya"
click at [291, 401] on font "Selanjutnya" at bounding box center [282, 405] width 45 height 8
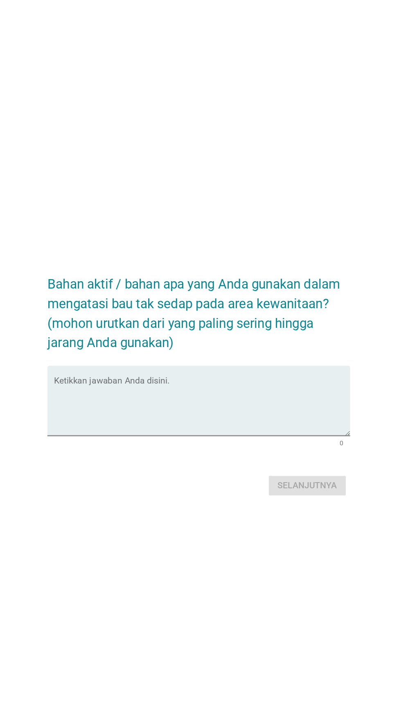
scroll to position [7, 0]
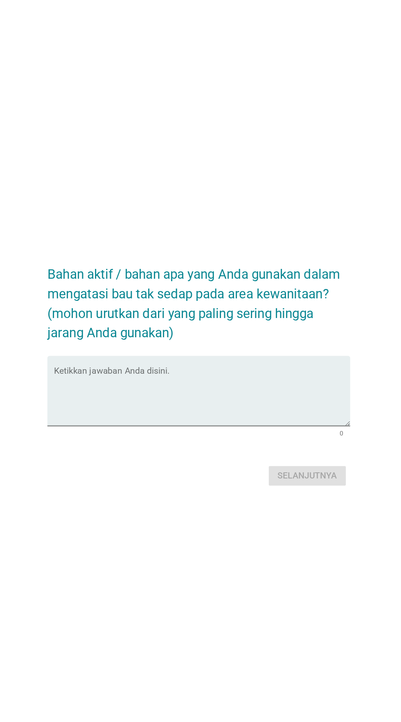
click at [254, 388] on textarea "Ketikkan jawaban Anda disini." at bounding box center [202, 373] width 223 height 43
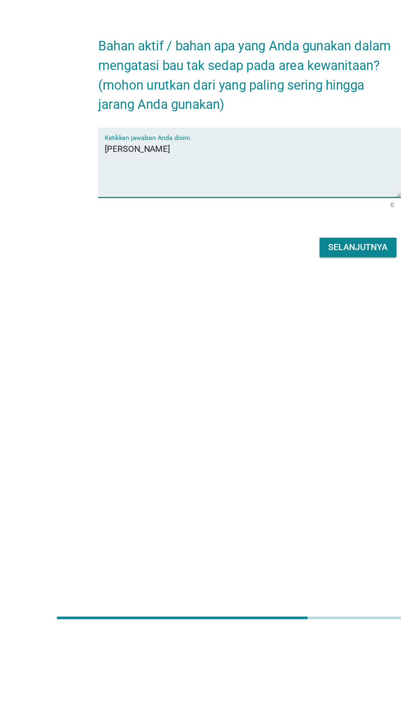
type textarea "[PERSON_NAME]"
click at [285, 436] on font "Selanjutnya" at bounding box center [282, 433] width 45 height 8
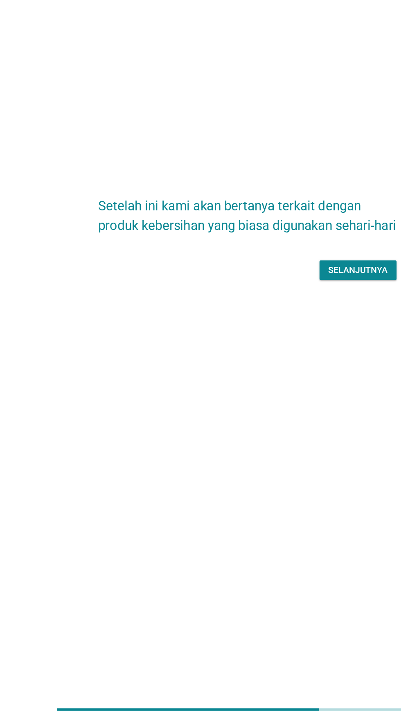
scroll to position [52, 0]
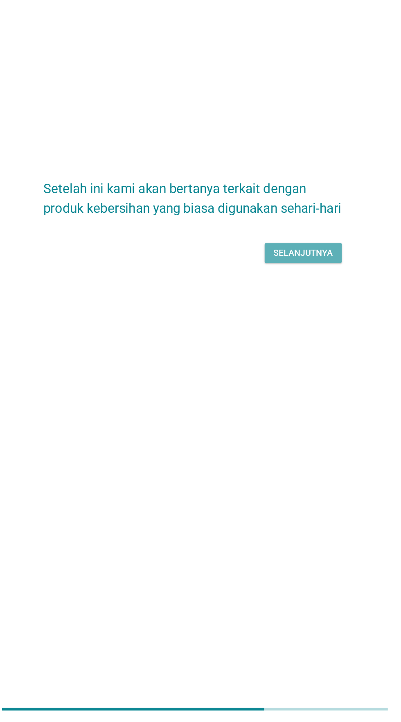
click at [283, 372] on font "Selanjutnya" at bounding box center [282, 368] width 45 height 10
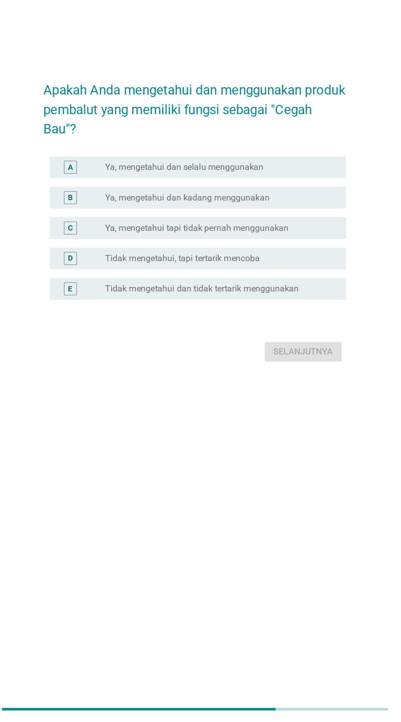
scroll to position [0, 0]
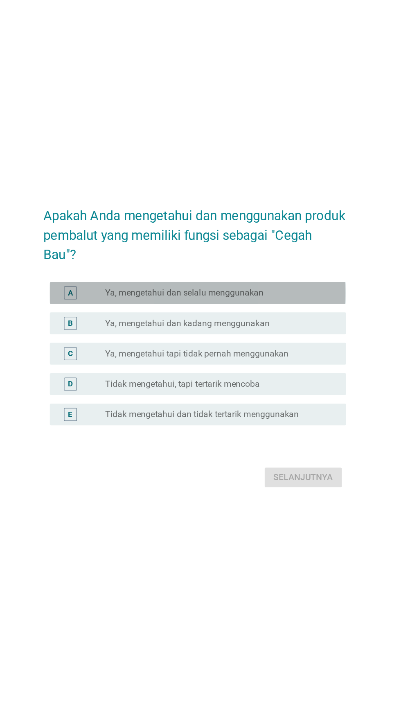
click at [278, 327] on div "tombol radio tidak dicentang Ya, mengetahui dan selalu menggunakan" at bounding box center [217, 323] width 169 height 8
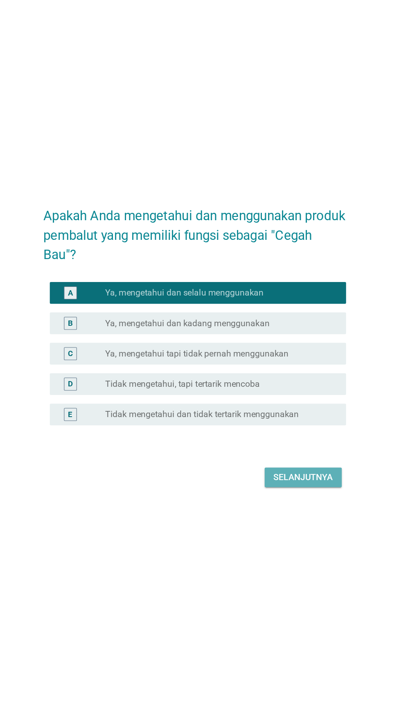
click at [280, 466] on font "Selanjutnya" at bounding box center [282, 462] width 45 height 8
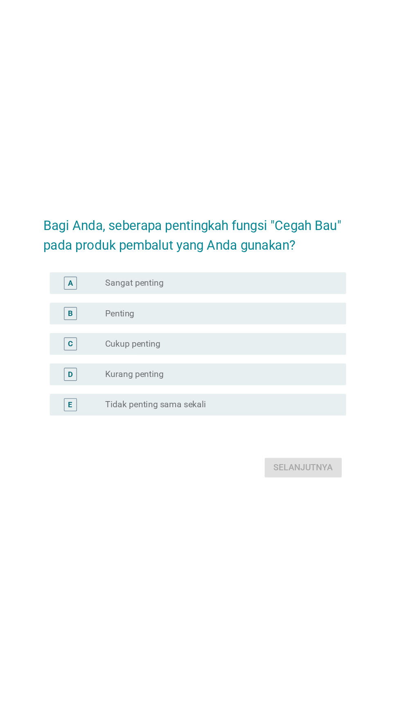
scroll to position [7, 0]
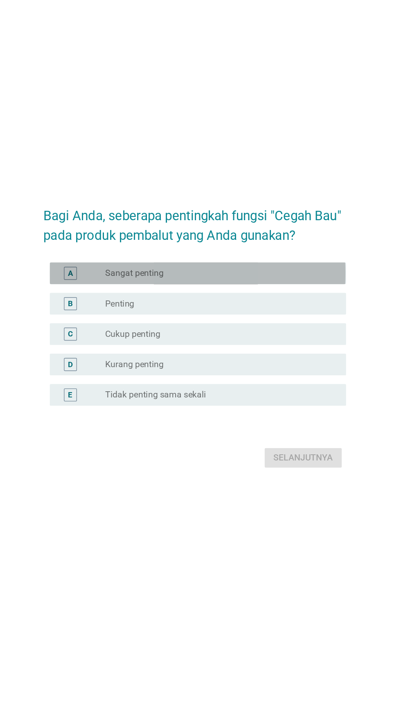
click at [292, 313] on div "tombol radio tidak dicentang Sangat penting" at bounding box center [217, 308] width 169 height 8
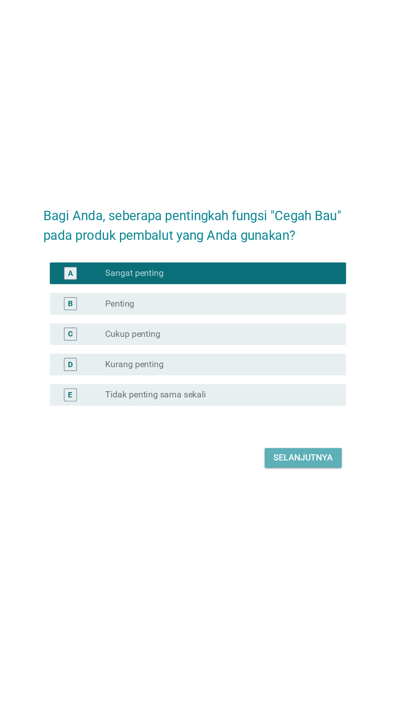
click at [281, 451] on font "Selanjutnya" at bounding box center [282, 448] width 45 height 8
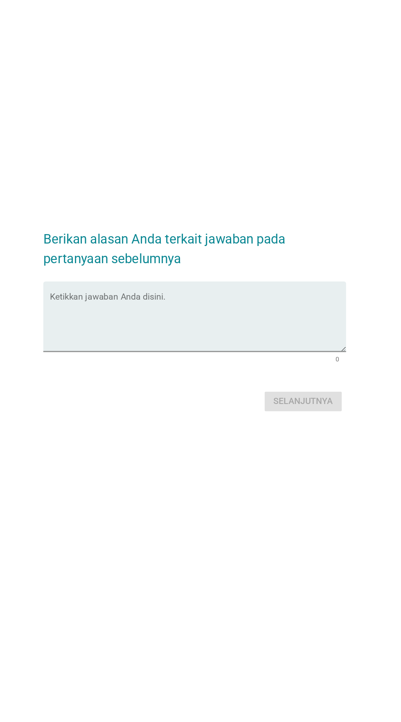
click at [264, 350] on textarea "Ketikkan jawaban Anda disini." at bounding box center [202, 346] width 223 height 43
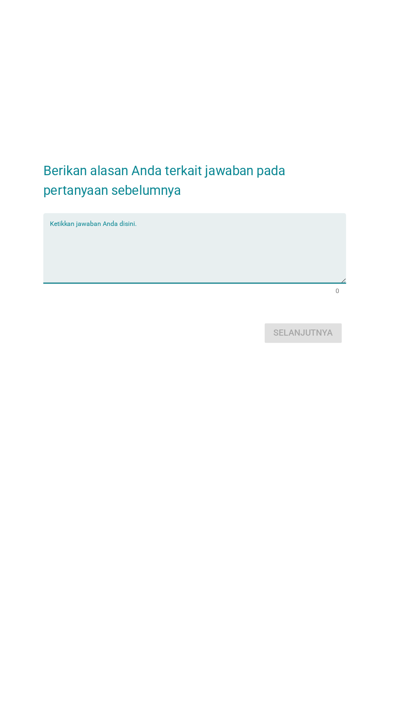
type textarea "K"
type textarea "Bagus"
click at [294, 413] on button "Selanjutnya" at bounding box center [282, 405] width 58 height 15
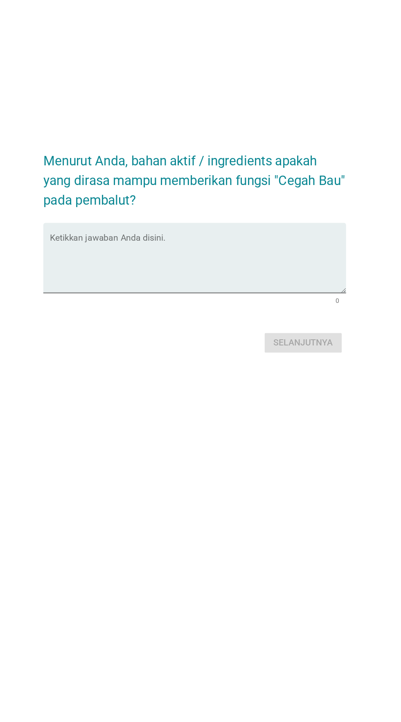
scroll to position [0, 0]
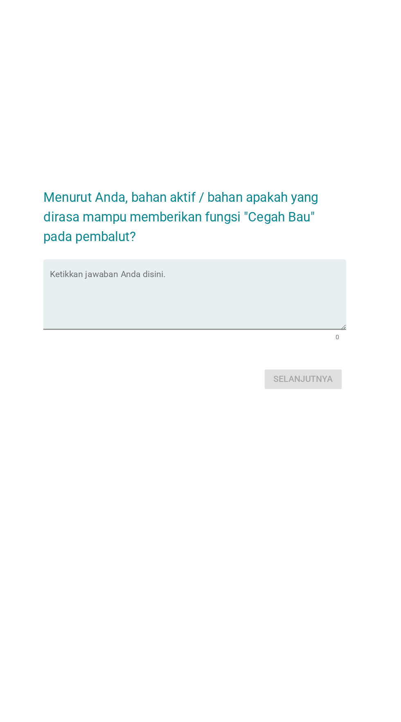
click at [268, 386] on textarea "Ketikkan jawaban Anda disini." at bounding box center [202, 373] width 223 height 43
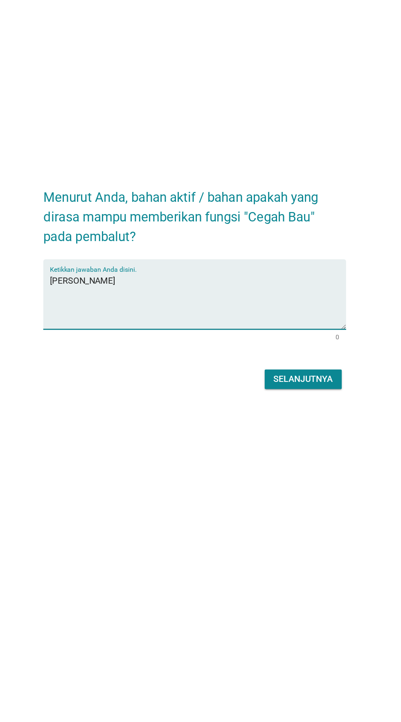
type textarea "[PERSON_NAME]"
click at [301, 440] on button "Selanjutnya" at bounding box center [282, 432] width 58 height 15
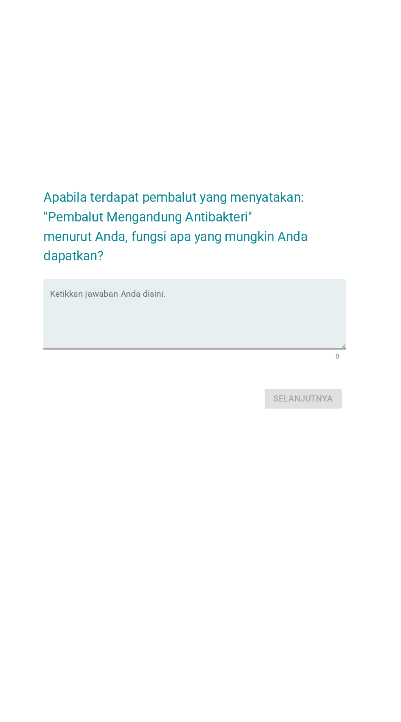
scroll to position [7, 0]
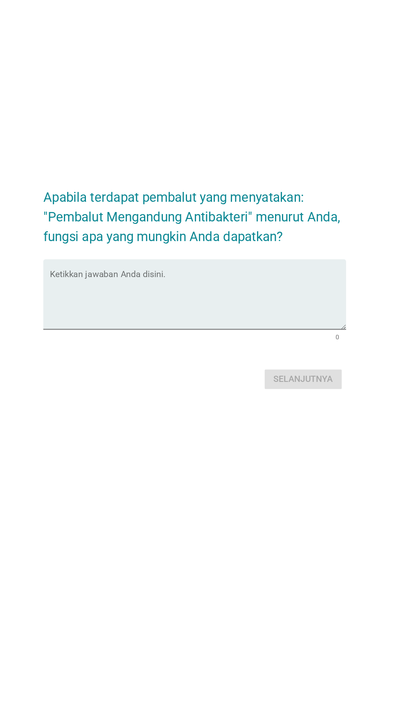
click at [268, 383] on textarea "Ketikkan jawaban Anda disini." at bounding box center [202, 366] width 223 height 43
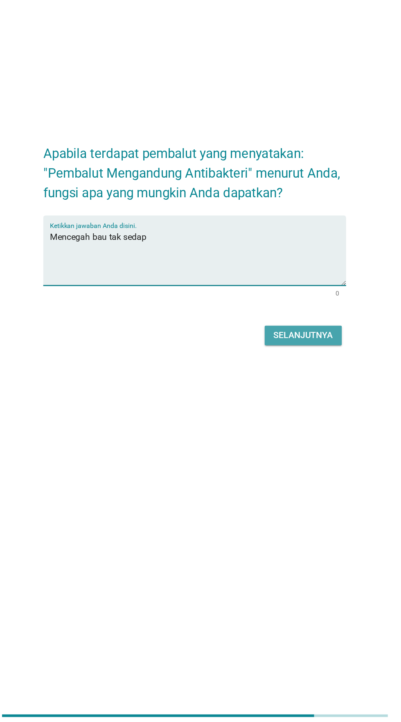
type textarea "Mencegah bau tak sedap"
click at [296, 429] on font "Selanjutnya" at bounding box center [282, 425] width 45 height 8
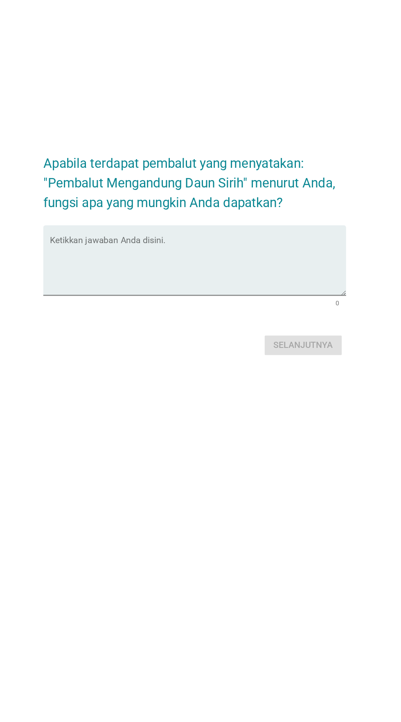
click at [265, 379] on textarea "Ketikkan jawaban Anda disini." at bounding box center [202, 366] width 223 height 43
type textarea "K"
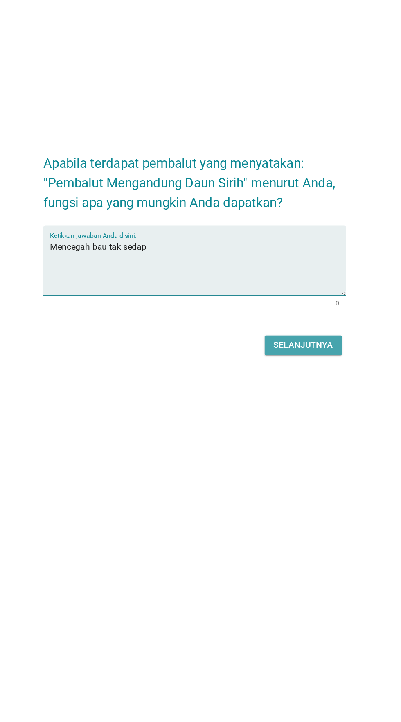
type textarea "Mencegah bau tak sedap"
click at [290, 433] on button "Selanjutnya" at bounding box center [282, 425] width 58 height 15
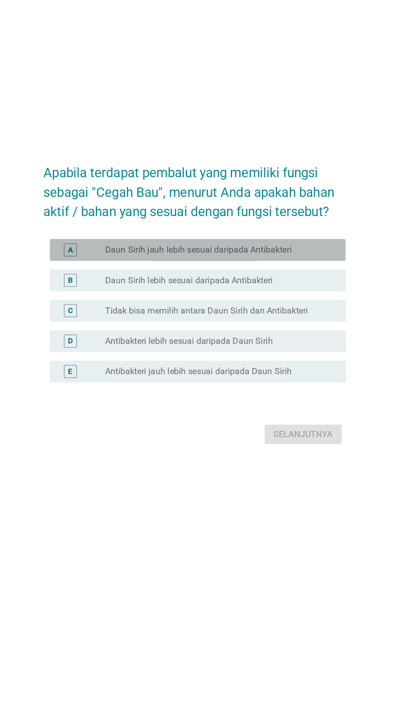
click at [288, 320] on div "tombol radio tidak dicentang Daun Sirih jauh lebih sesuai daripada Antibakteri" at bounding box center [217, 316] width 169 height 8
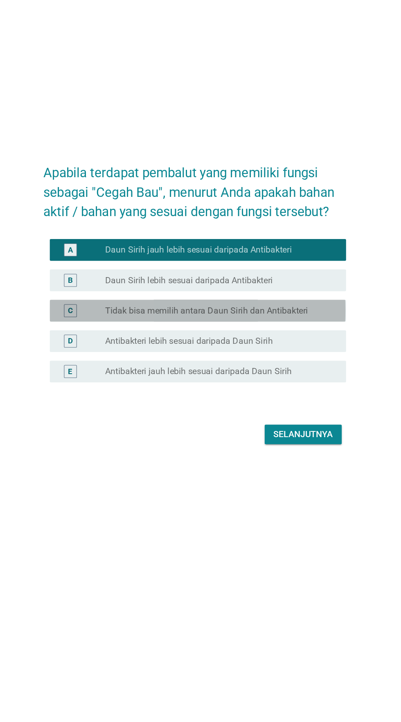
click at [275, 365] on font "Tidak bisa memilih antara Daun Sirih dan Antibakteri" at bounding box center [209, 362] width 153 height 8
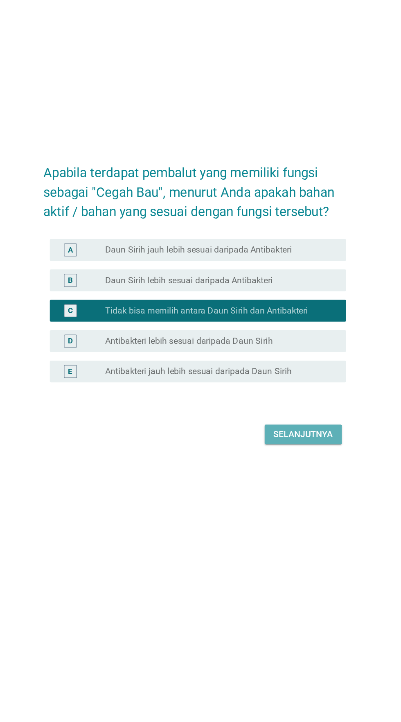
click at [274, 459] on font "Selanjutnya" at bounding box center [282, 455] width 45 height 8
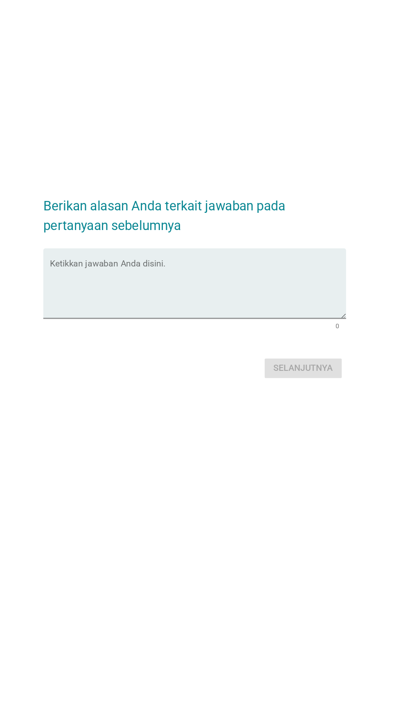
click at [281, 343] on textarea "Ketikkan jawaban Anda disini." at bounding box center [202, 346] width 223 height 43
type textarea "K"
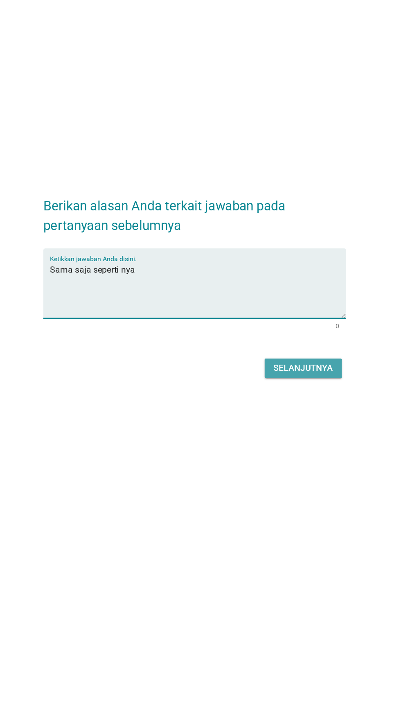
type textarea "Sama saja seperti nya"
click at [289, 410] on font "Selanjutnya" at bounding box center [282, 405] width 45 height 10
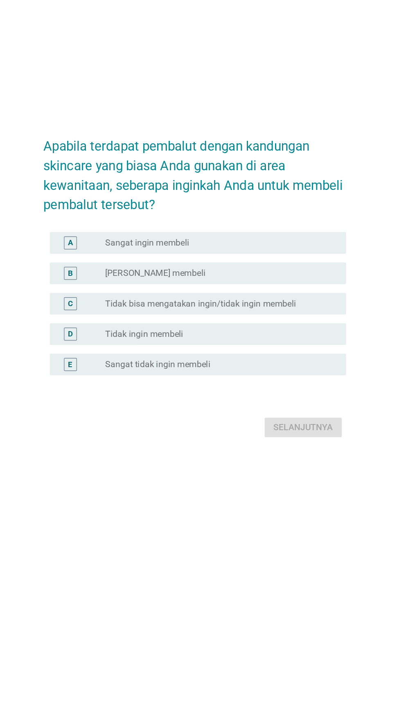
scroll to position [0, 0]
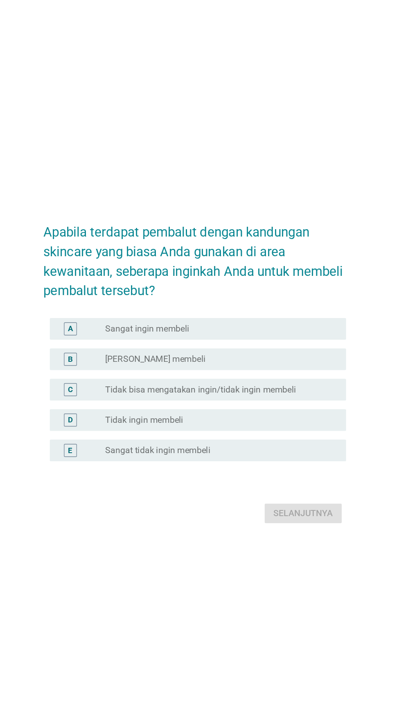
click at [285, 335] on div "tombol radio tidak dicentang Sangat ingin membeli" at bounding box center [217, 331] width 169 height 8
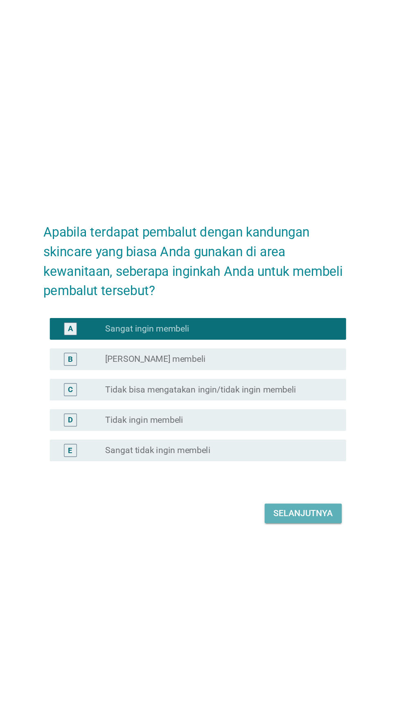
click at [281, 474] on font "Selanjutnya" at bounding box center [282, 470] width 45 height 8
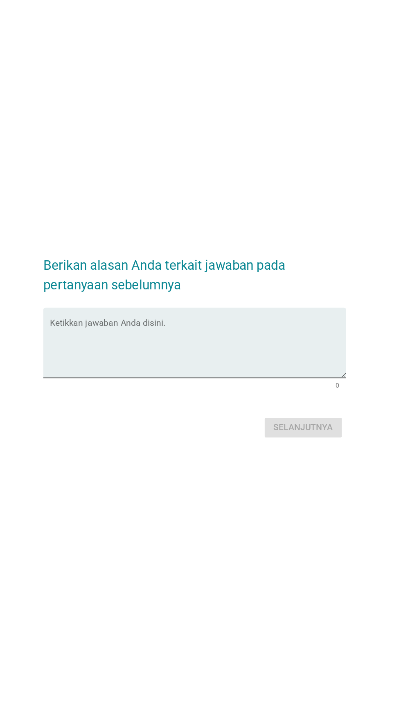
click at [262, 336] on textarea "Ketikkan jawaban Anda disini." at bounding box center [202, 346] width 223 height 43
type textarea "K"
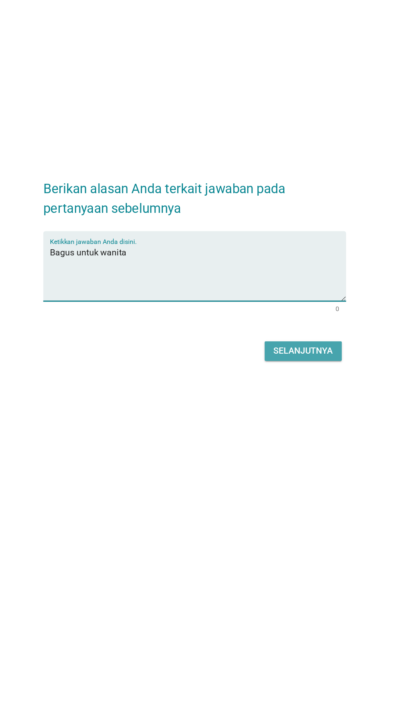
type textarea "Bagus untuk wanita"
click at [277, 409] on font "Selanjutnya" at bounding box center [282, 405] width 45 height 8
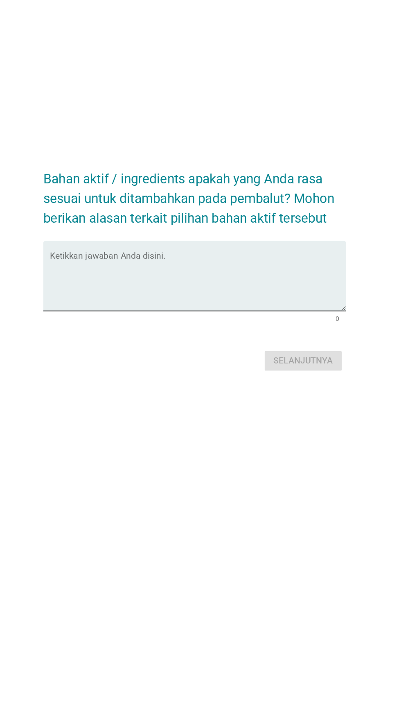
scroll to position [0, 0]
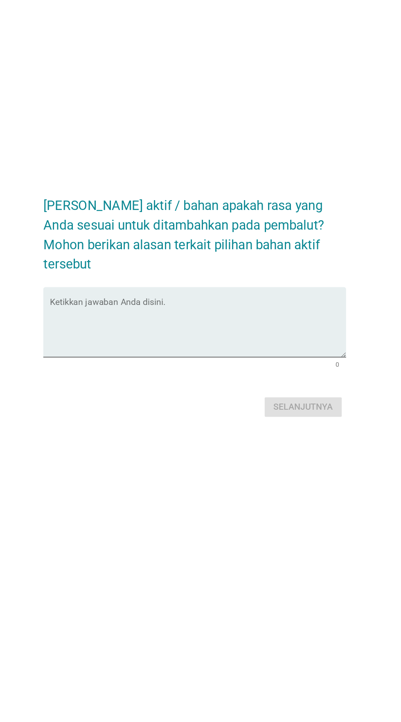
click at [250, 388] on textarea "Ketikkan jawaban Anda disini." at bounding box center [202, 380] width 223 height 43
type textarea "K"
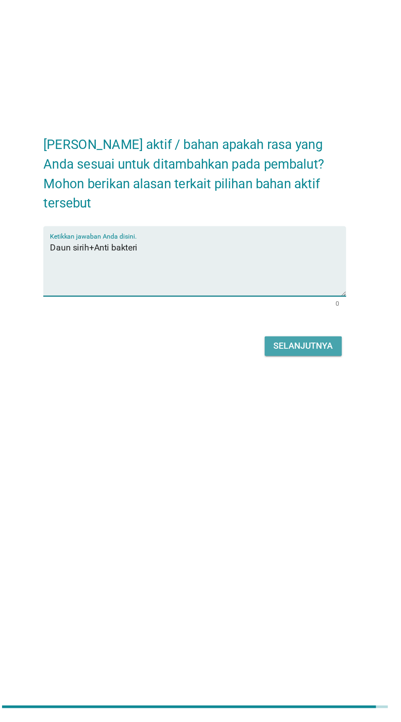
type textarea "Daun sirih+Anti bakteri"
click at [284, 444] on font "Selanjutnya" at bounding box center [282, 440] width 45 height 8
